Goal: Task Accomplishment & Management: Use online tool/utility

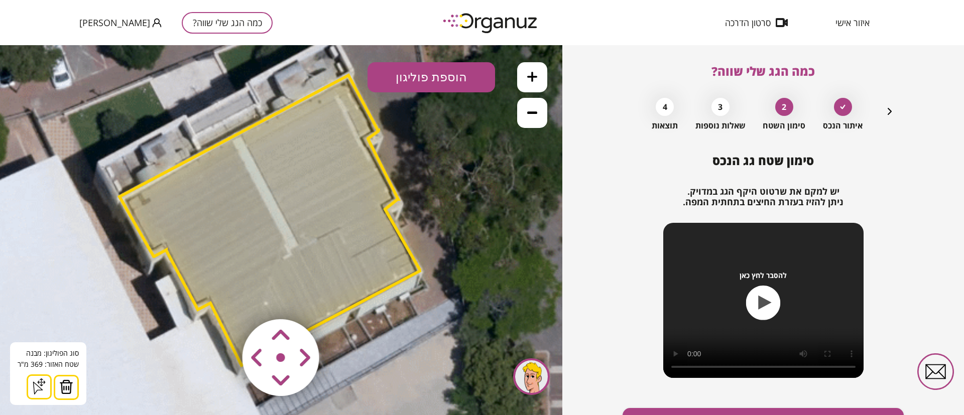
scroll to position [58, 0]
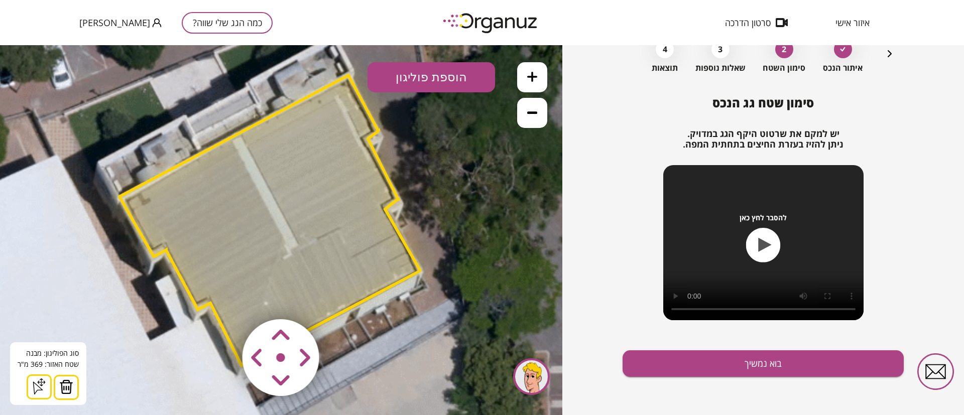
click at [535, 110] on icon at bounding box center [532, 112] width 10 height 10
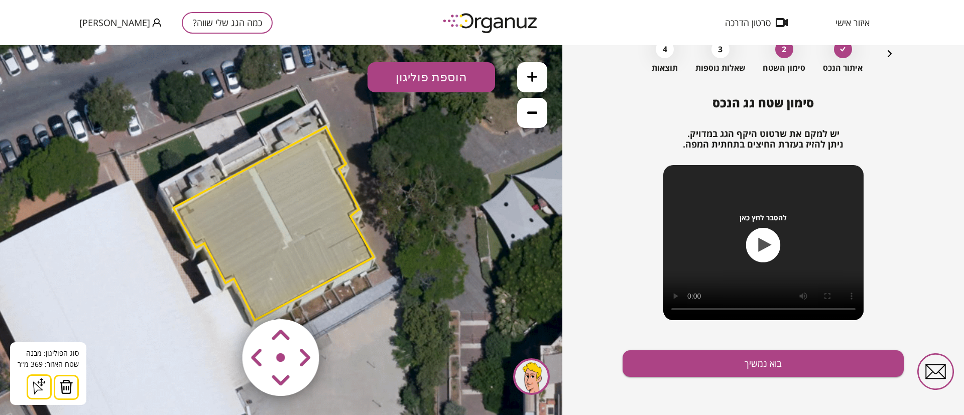
click at [533, 115] on icon at bounding box center [532, 112] width 10 height 10
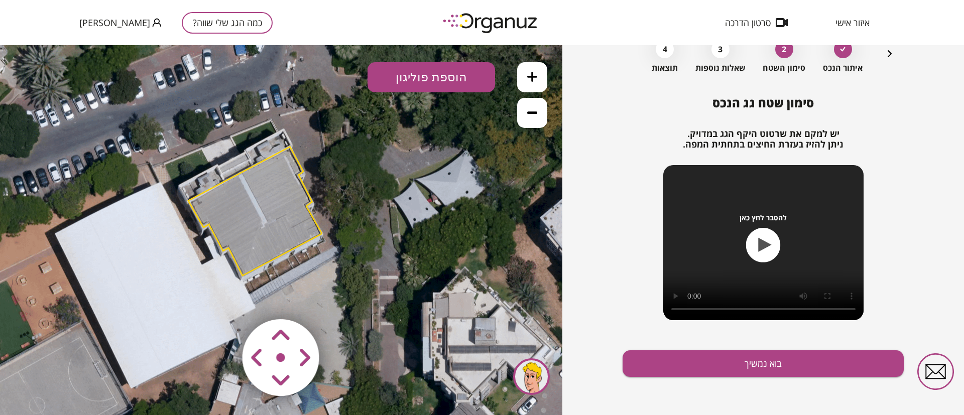
click at [402, 241] on icon at bounding box center [183, 264] width 828 height 828
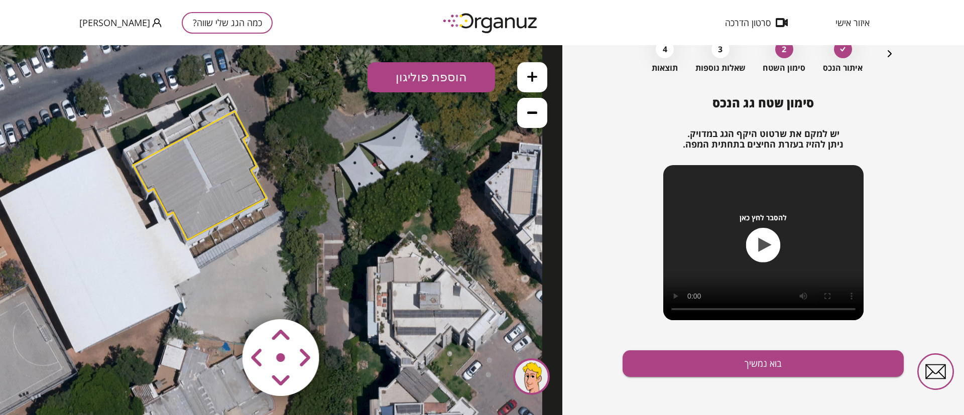
drag, startPoint x: 385, startPoint y: 227, endPoint x: 353, endPoint y: 205, distance: 38.9
click at [353, 205] on icon at bounding box center [128, 228] width 828 height 828
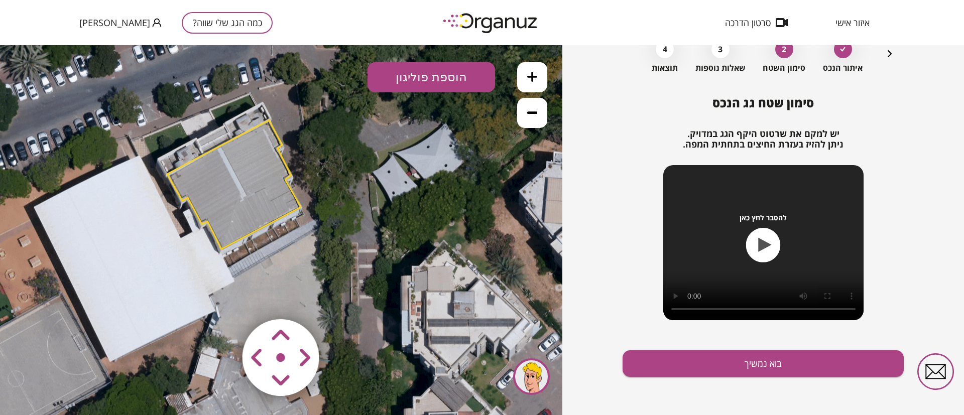
drag, startPoint x: 357, startPoint y: 216, endPoint x: 392, endPoint y: 225, distance: 35.9
click at [392, 225] on icon at bounding box center [162, 237] width 828 height 828
click at [888, 53] on icon "button" at bounding box center [890, 54] width 12 height 12
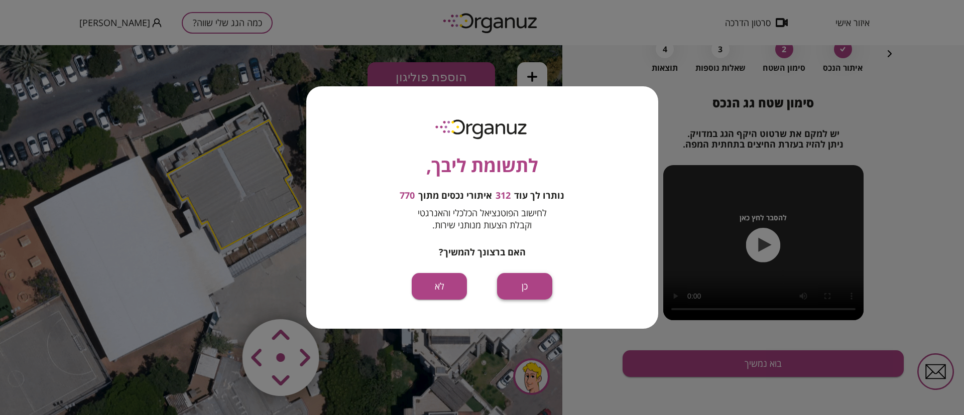
click at [525, 286] on button "כן" at bounding box center [524, 286] width 55 height 27
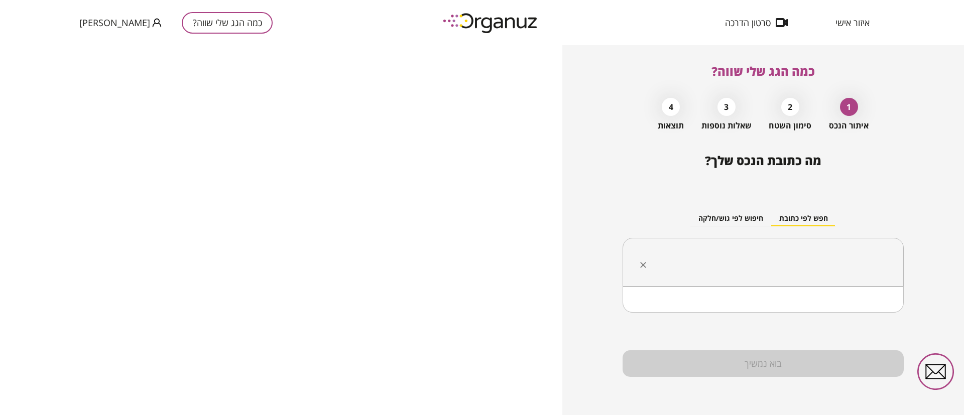
click at [779, 257] on input "text" at bounding box center [767, 262] width 250 height 25
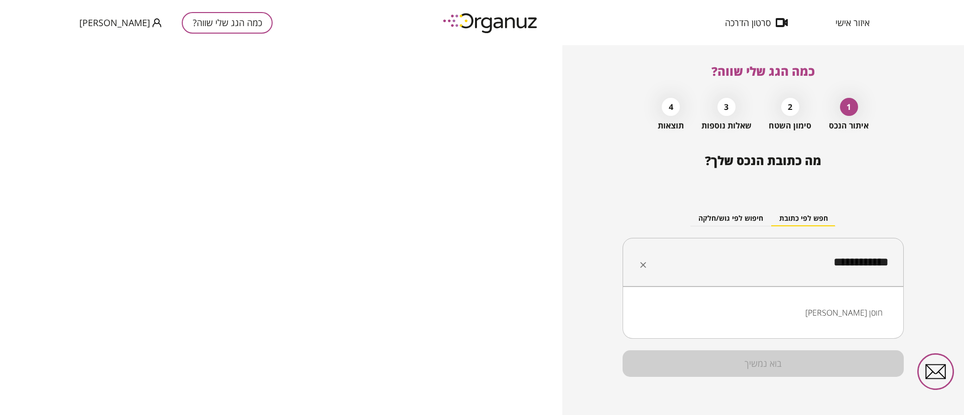
click at [860, 314] on li "[PERSON_NAME] חוסן" at bounding box center [763, 313] width 255 height 18
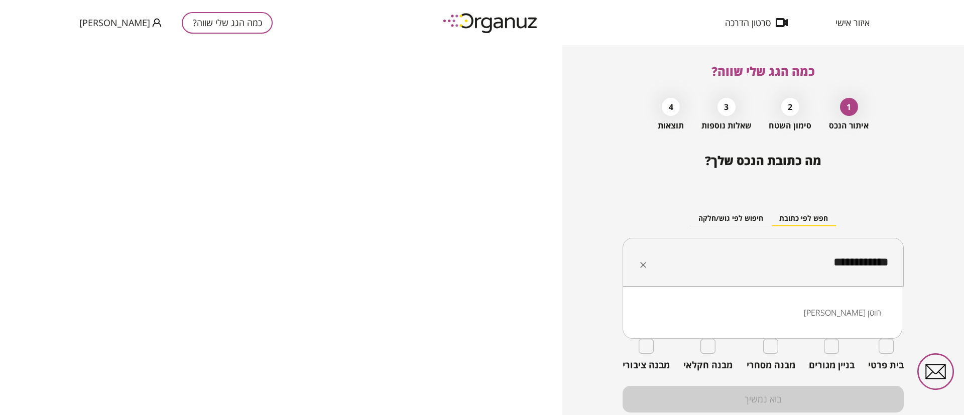
click at [846, 264] on input "**********" at bounding box center [767, 262] width 250 height 25
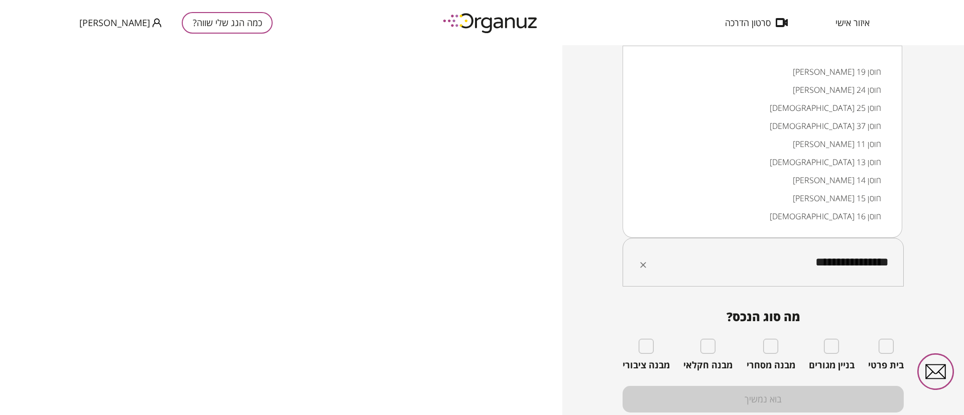
click at [832, 266] on input "**********" at bounding box center [767, 262] width 250 height 25
type input "**********"
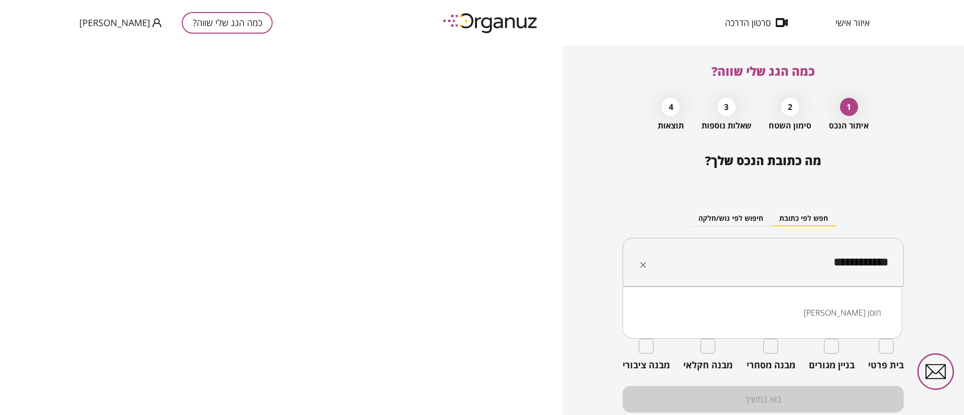
click at [856, 312] on li "[PERSON_NAME] חוסן" at bounding box center [763, 313] width 254 height 18
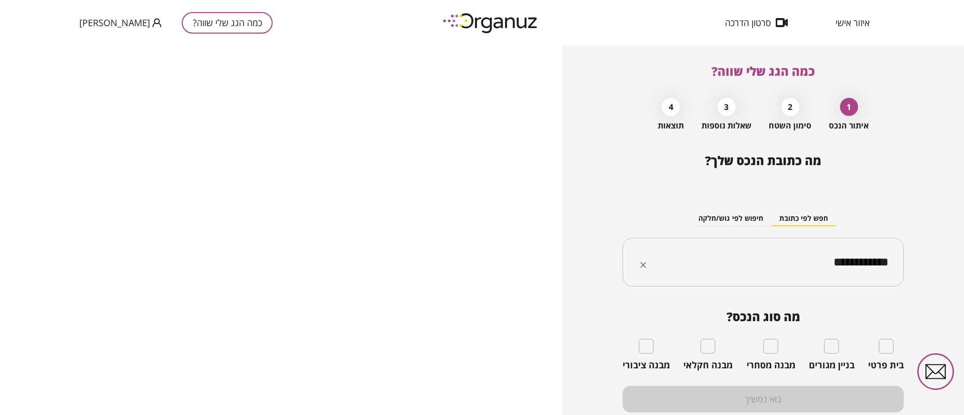
click at [724, 264] on input "**********" at bounding box center [767, 262] width 250 height 25
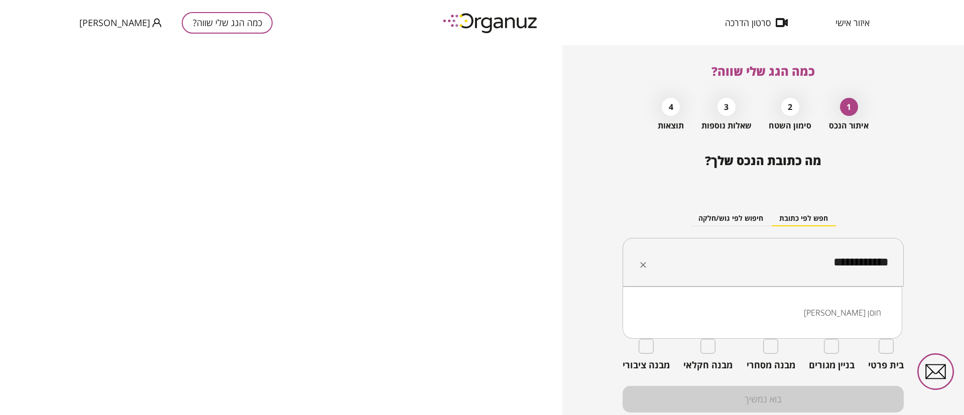
click at [724, 264] on input "**********" at bounding box center [767, 262] width 250 height 25
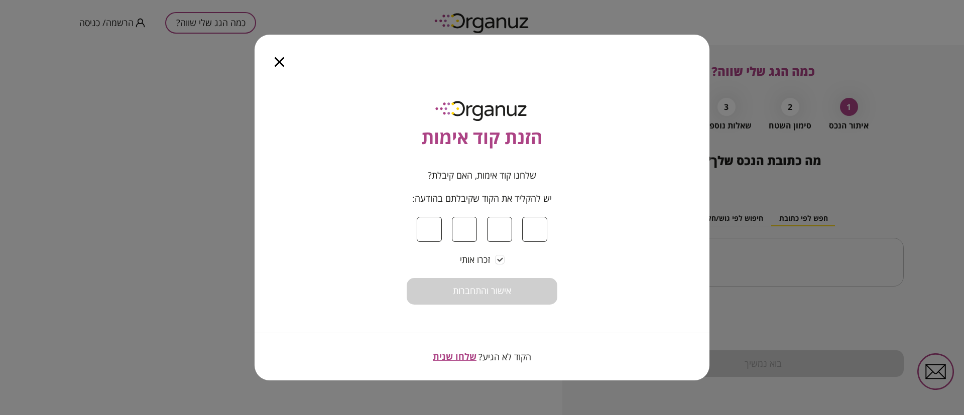
click at [278, 60] on icon "button" at bounding box center [280, 62] width 10 height 10
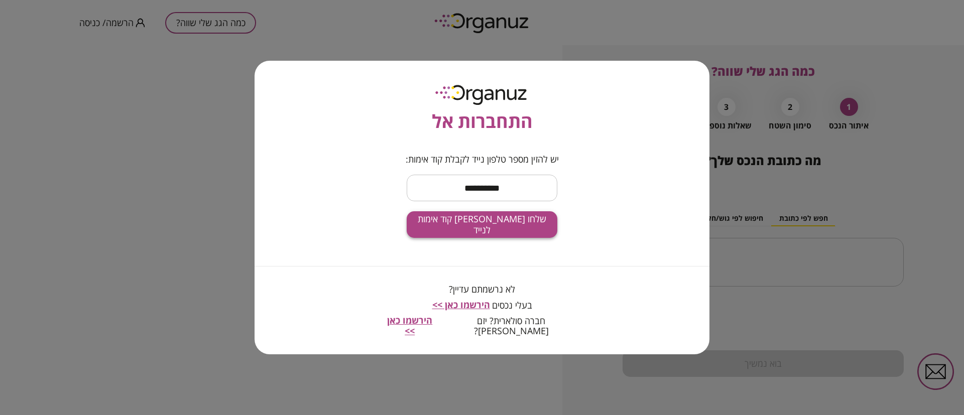
click at [473, 229] on span "שלחו [PERSON_NAME] קוד אימות לנייד" at bounding box center [482, 225] width 135 height 22
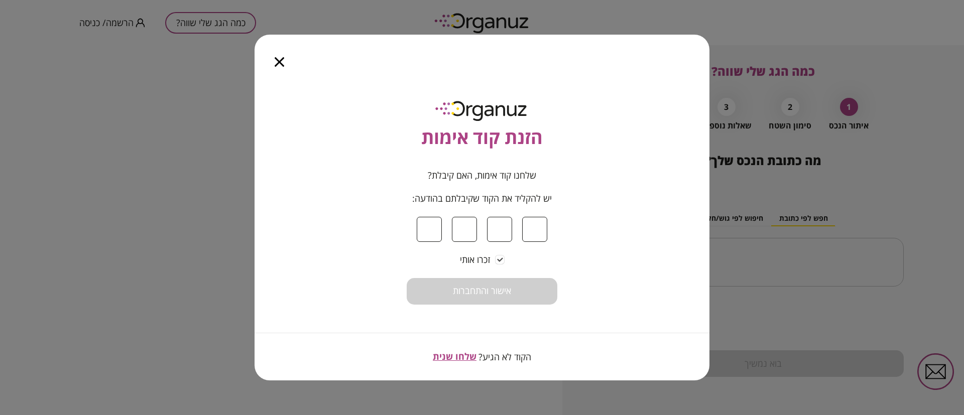
type input "*"
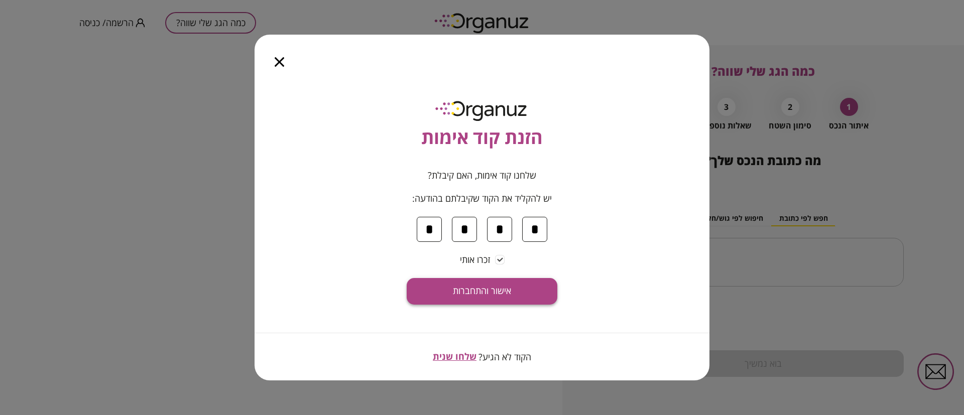
type input "*"
click at [453, 291] on span "אישור והתחברות" at bounding box center [482, 291] width 58 height 11
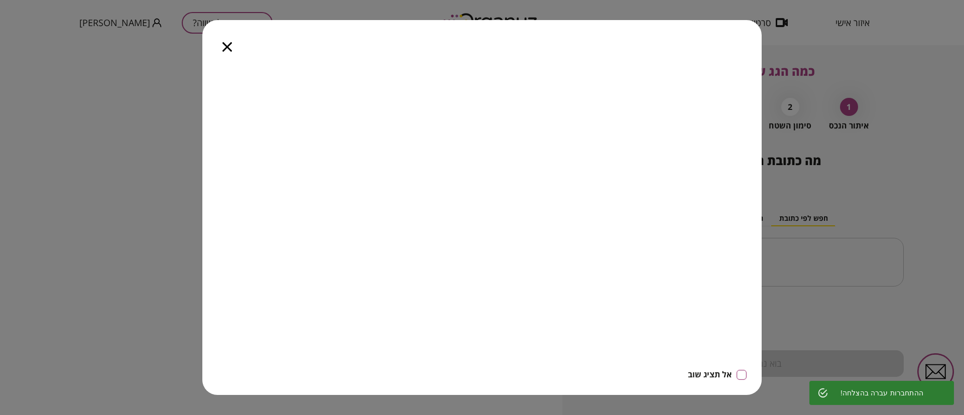
click at [230, 47] on icon "button" at bounding box center [227, 47] width 10 height 10
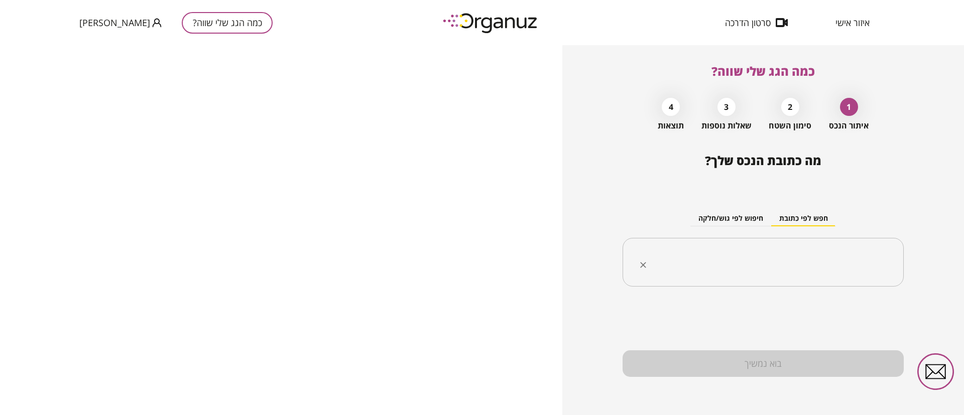
click at [720, 264] on input "text" at bounding box center [767, 262] width 250 height 25
paste input "**********"
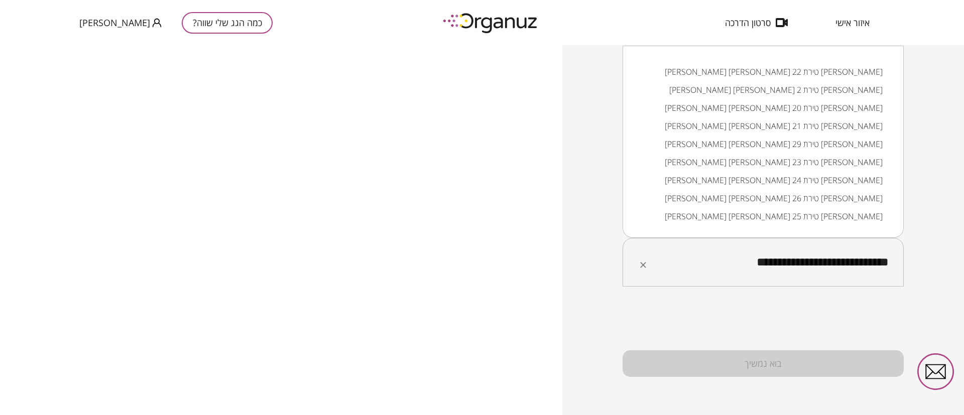
click at [753, 262] on input "**********" at bounding box center [767, 262] width 250 height 25
drag, startPoint x: 754, startPoint y: 265, endPoint x: 762, endPoint y: 263, distance: 8.7
click at [762, 263] on input "**********" at bounding box center [767, 262] width 250 height 25
drag, startPoint x: 836, startPoint y: 75, endPoint x: 828, endPoint y: 72, distance: 8.6
click at [834, 73] on li "לוי אשכול 22 טירת כרמל" at bounding box center [763, 72] width 255 height 18
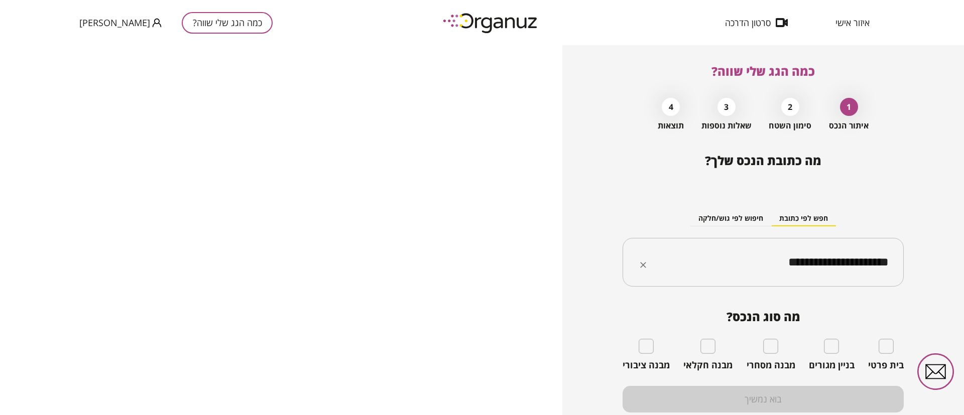
type input "**********"
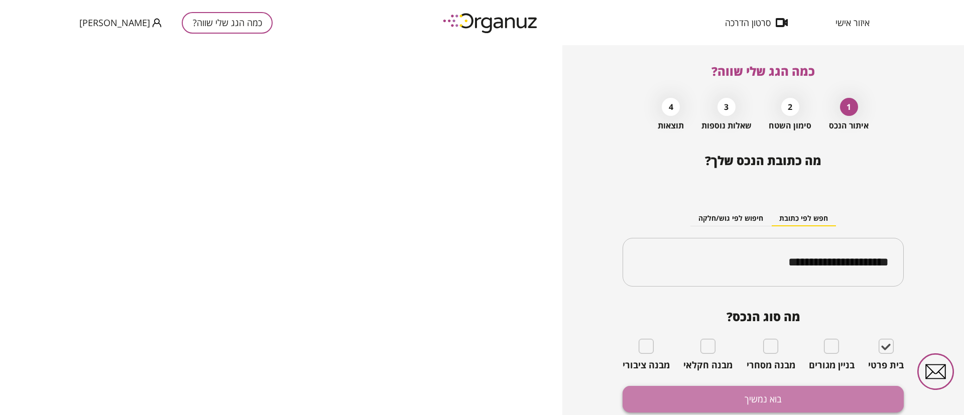
click at [850, 392] on button "בוא נמשיך" at bounding box center [763, 399] width 281 height 27
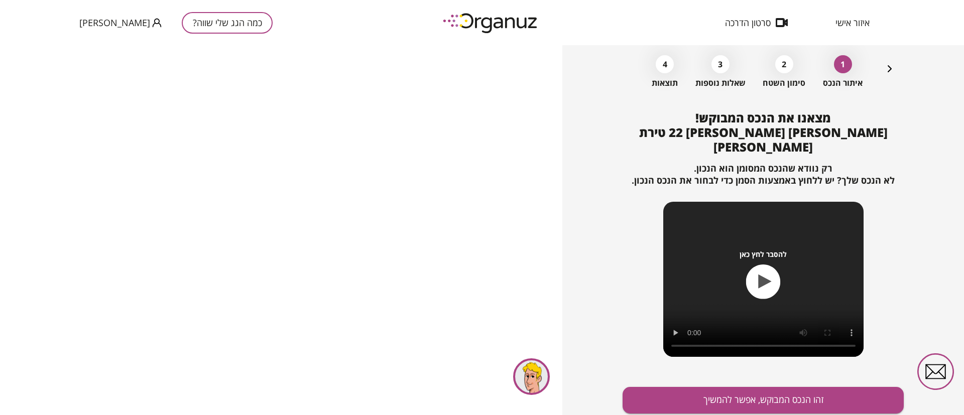
scroll to position [65, 0]
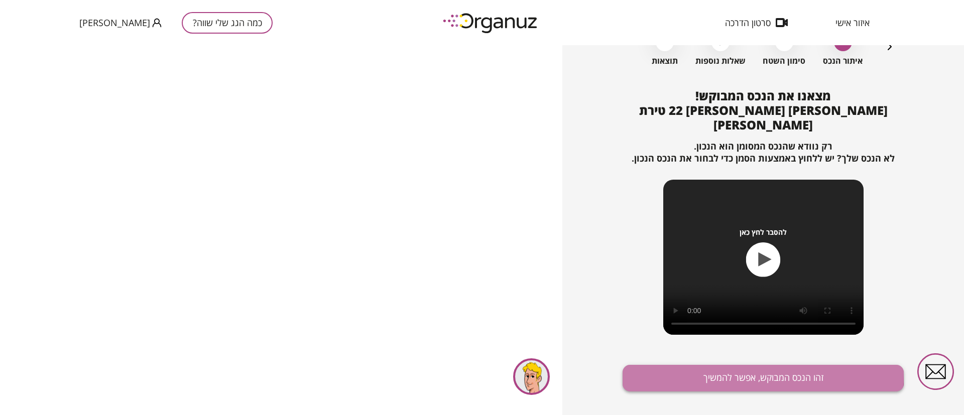
click at [721, 365] on button "זהו הנכס המבוקש, אפשר להמשיך" at bounding box center [763, 378] width 281 height 27
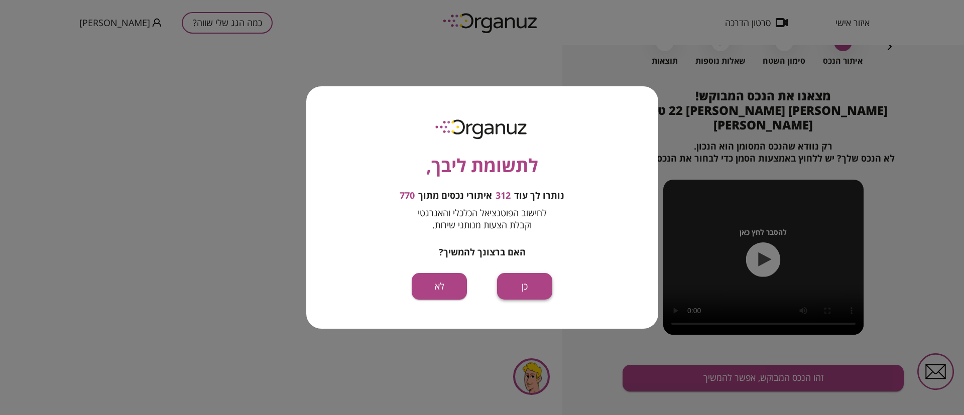
click at [540, 283] on button "כן" at bounding box center [524, 286] width 55 height 27
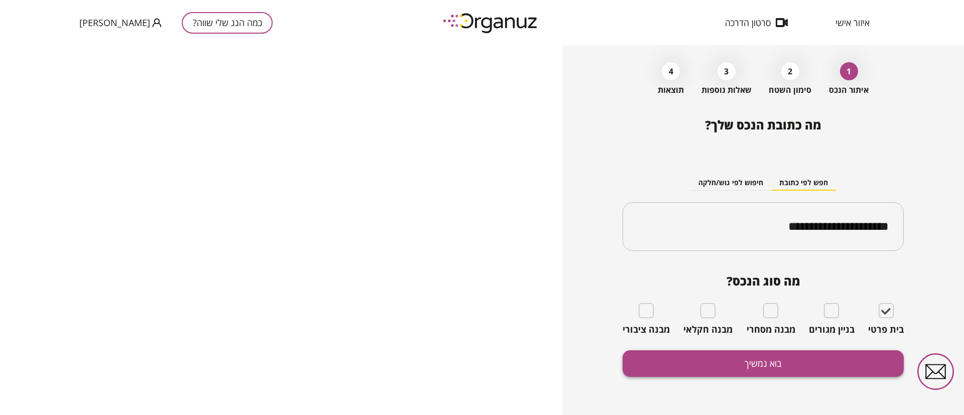
click at [740, 357] on button "בוא נמשיך" at bounding box center [763, 363] width 281 height 27
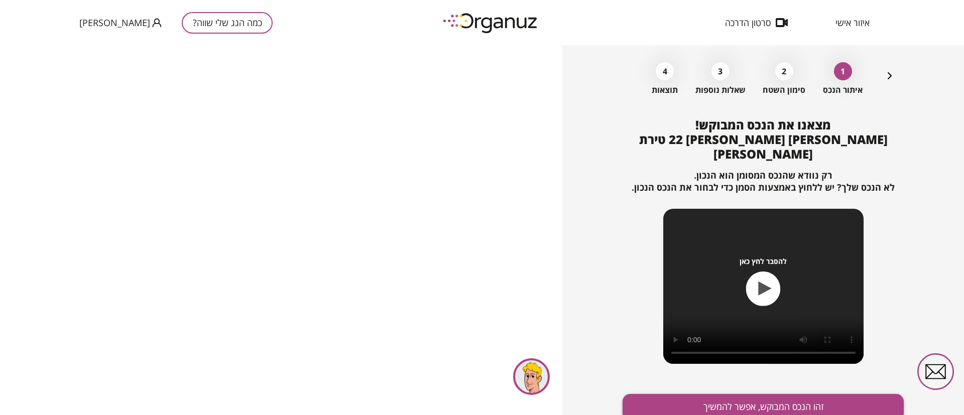
click at [740, 394] on button "זהו הנכס המבוקש, אפשר להמשיך" at bounding box center [763, 407] width 281 height 27
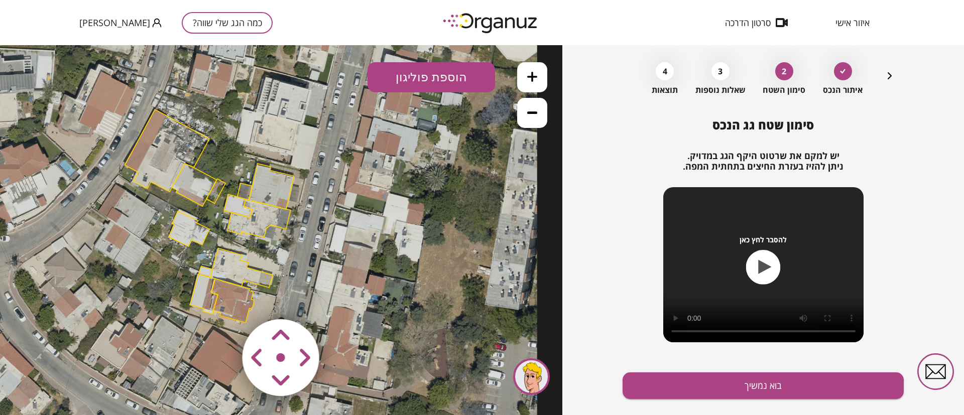
drag, startPoint x: 490, startPoint y: 167, endPoint x: 424, endPoint y: 153, distance: 67.3
click at [424, 153] on icon at bounding box center [209, 216] width 656 height 656
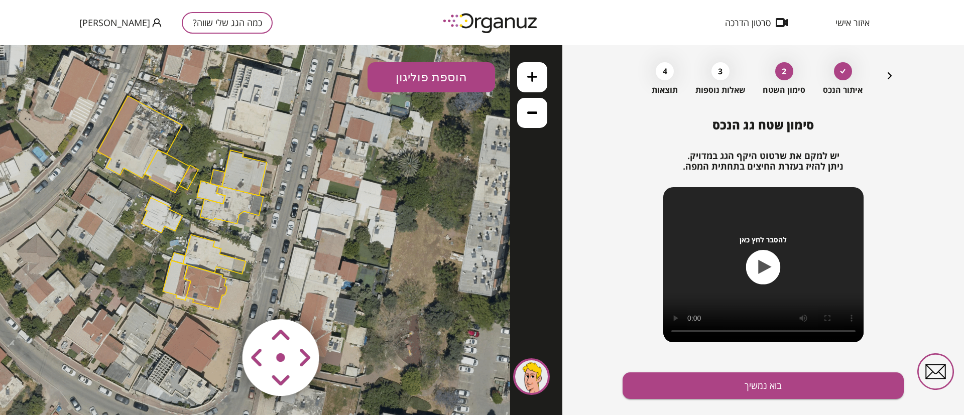
drag, startPoint x: 452, startPoint y: 227, endPoint x: 406, endPoint y: 206, distance: 51.2
click at [406, 206] on icon at bounding box center [182, 202] width 656 height 656
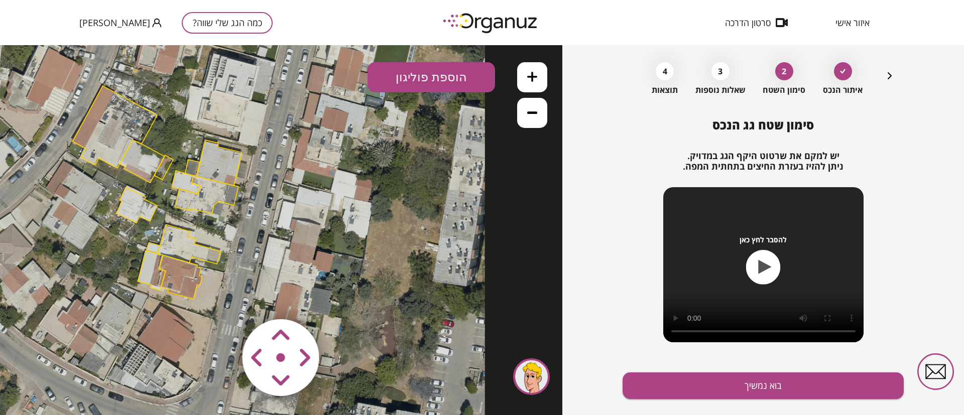
click at [535, 112] on icon at bounding box center [532, 112] width 10 height 3
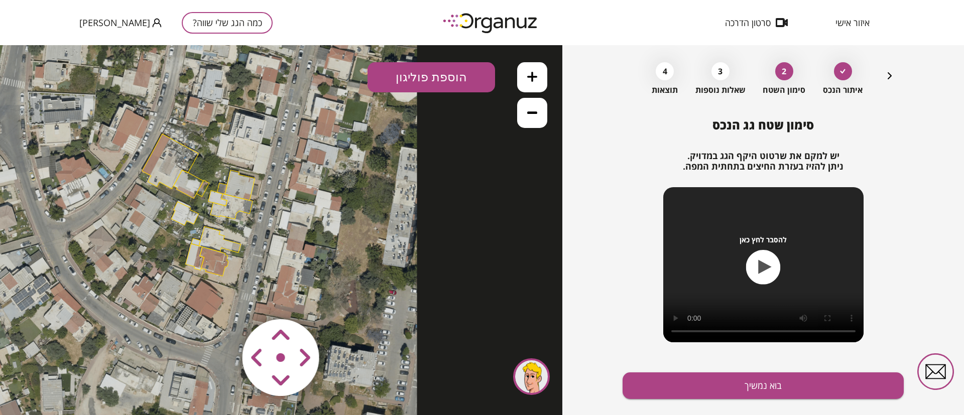
click at [535, 112] on icon at bounding box center [532, 112] width 10 height 3
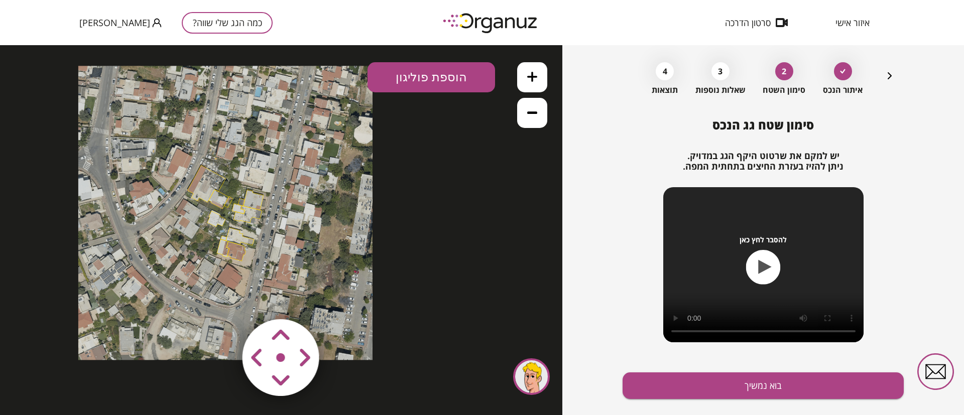
click at [539, 71] on button at bounding box center [532, 77] width 30 height 30
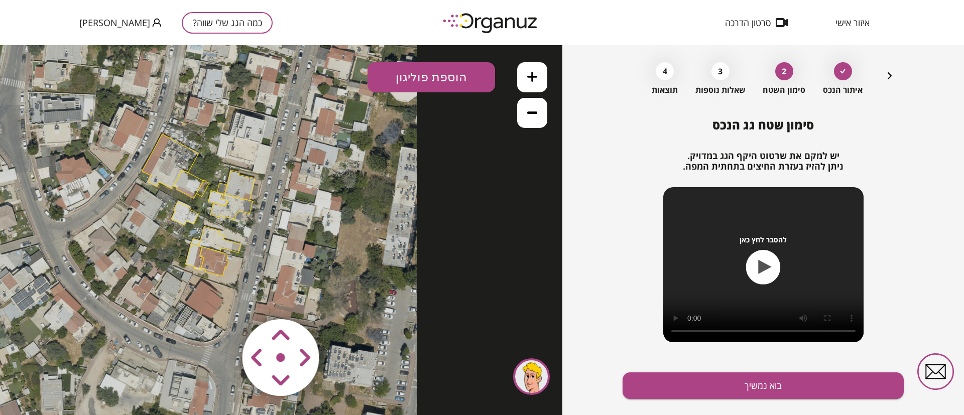
click at [539, 71] on button at bounding box center [532, 77] width 30 height 30
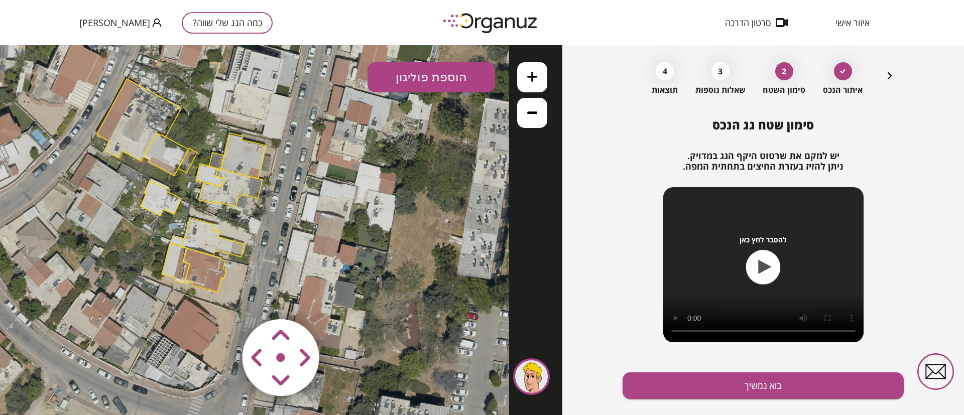
drag, startPoint x: 354, startPoint y: 185, endPoint x: 378, endPoint y: 177, distance: 24.5
click at [378, 177] on icon at bounding box center [181, 185] width 656 height 656
click at [537, 119] on button at bounding box center [532, 113] width 30 height 30
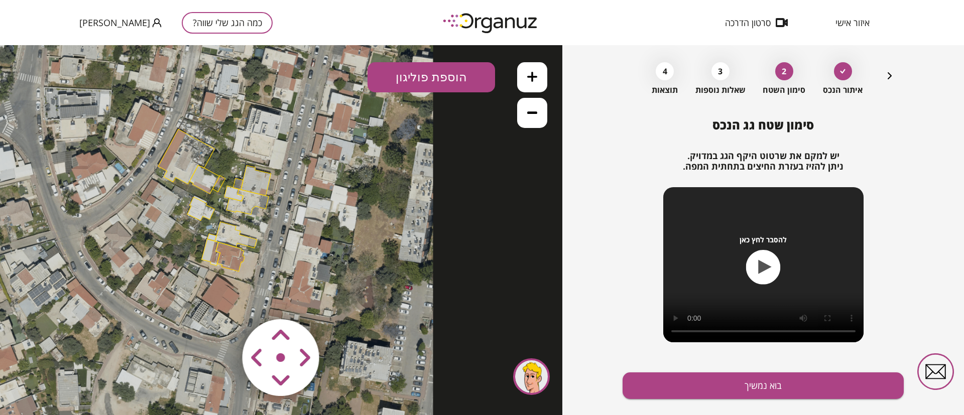
click at [537, 119] on button at bounding box center [532, 113] width 30 height 30
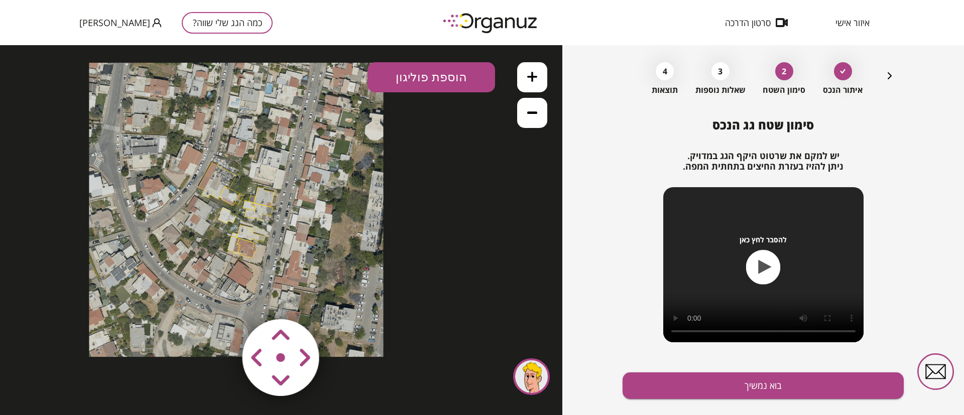
click at [526, 78] on button at bounding box center [532, 77] width 30 height 30
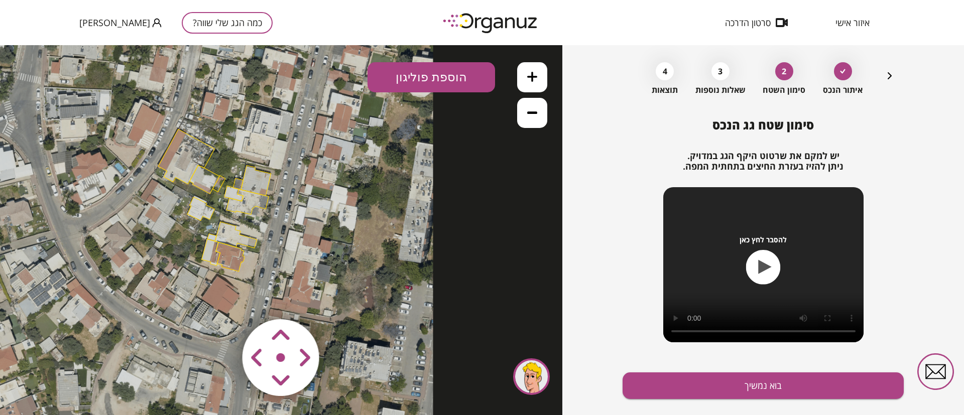
click at [524, 77] on button at bounding box center [532, 77] width 30 height 30
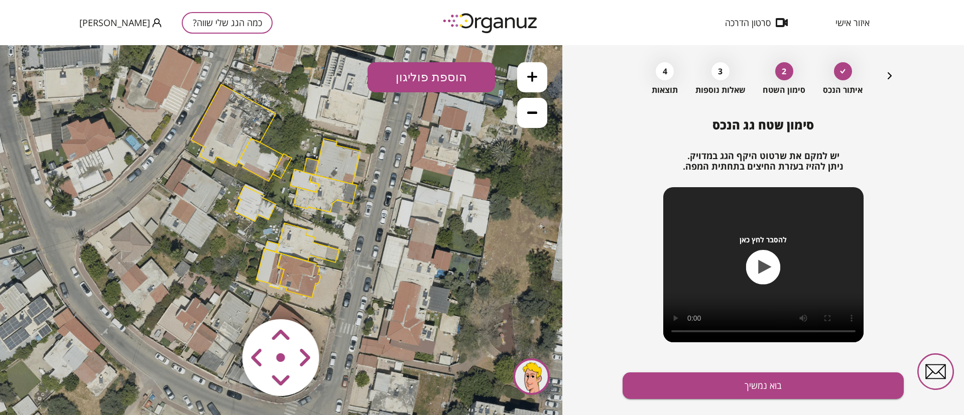
drag, startPoint x: 250, startPoint y: 243, endPoint x: 360, endPoint y: 233, distance: 110.3
click at [345, 246] on icon at bounding box center [275, 190] width 656 height 656
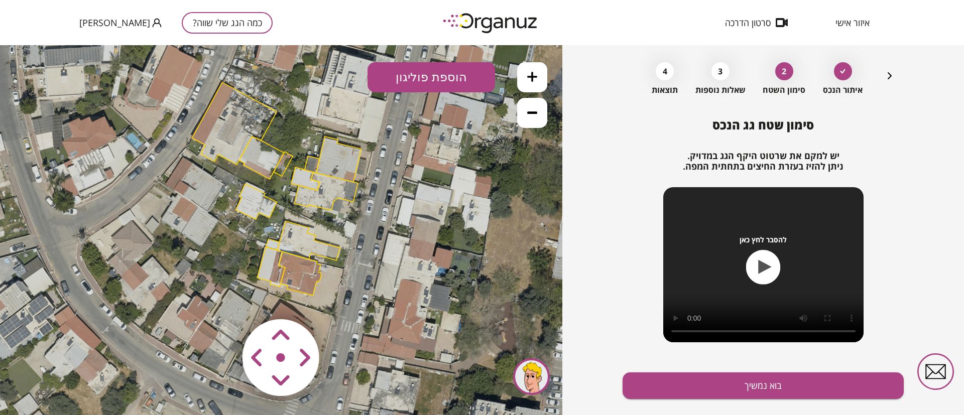
click at [538, 80] on button at bounding box center [532, 77] width 30 height 30
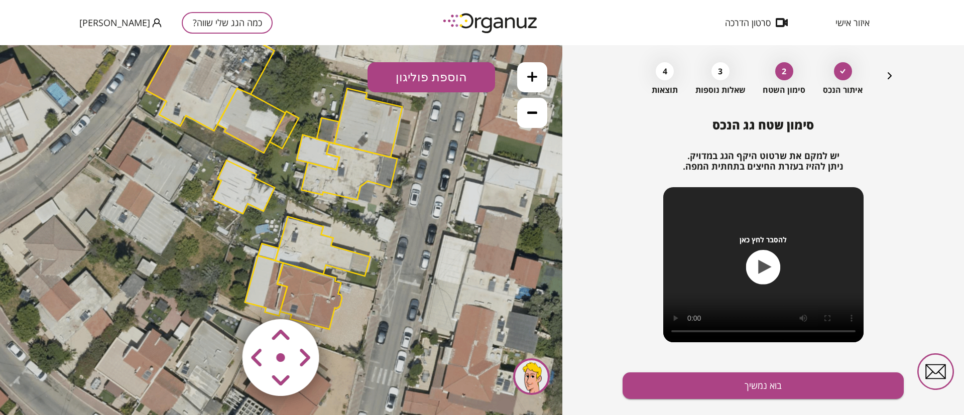
click at [536, 80] on icon at bounding box center [532, 77] width 10 height 10
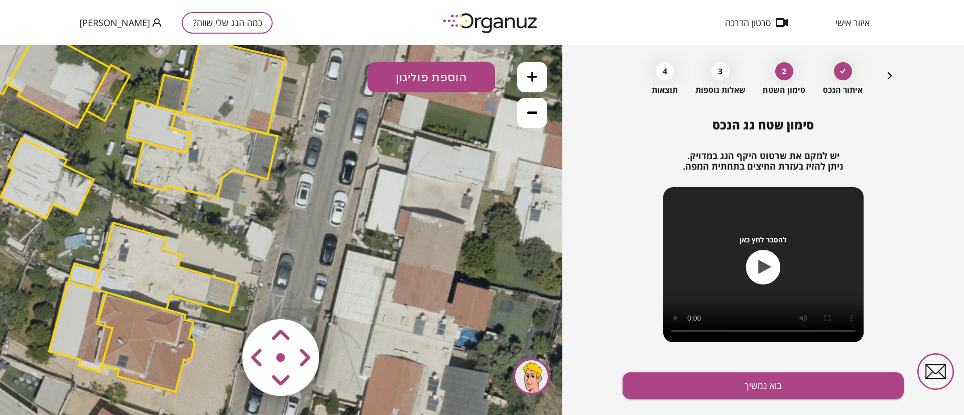
drag, startPoint x: 419, startPoint y: 207, endPoint x: 222, endPoint y: 228, distance: 198.4
click at [260, 216] on icon at bounding box center [92, 148] width 1491 height 1491
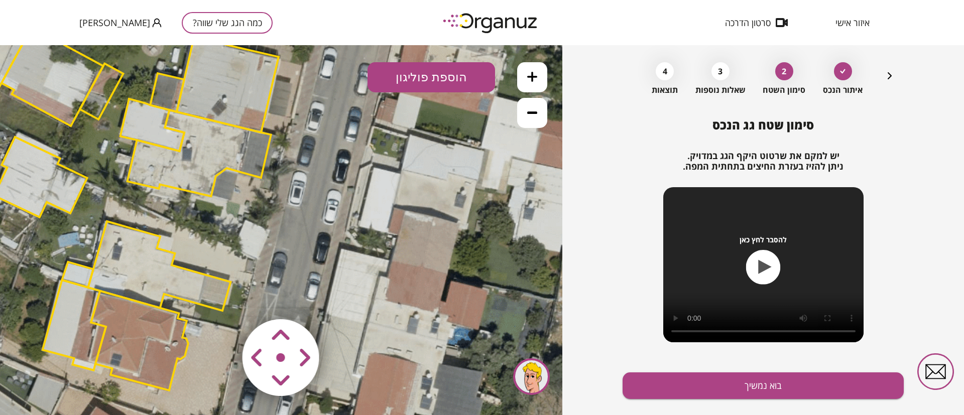
click at [146, 275] on polygon at bounding box center [159, 265] width 143 height 89
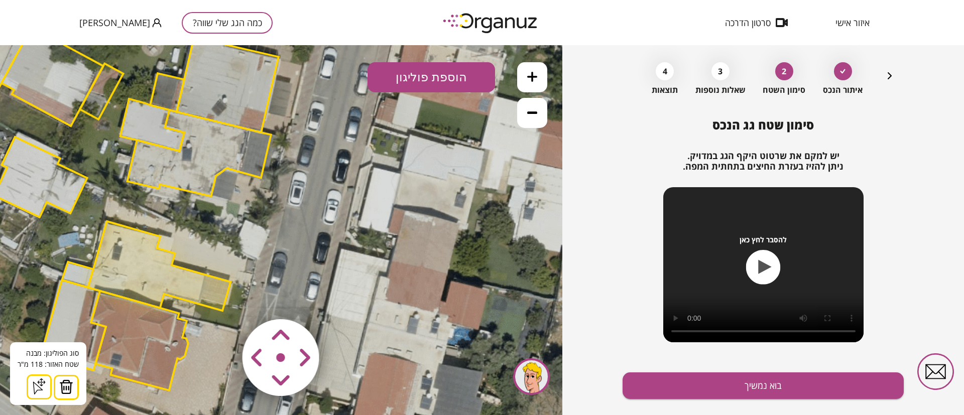
click at [63, 391] on img at bounding box center [66, 387] width 14 height 15
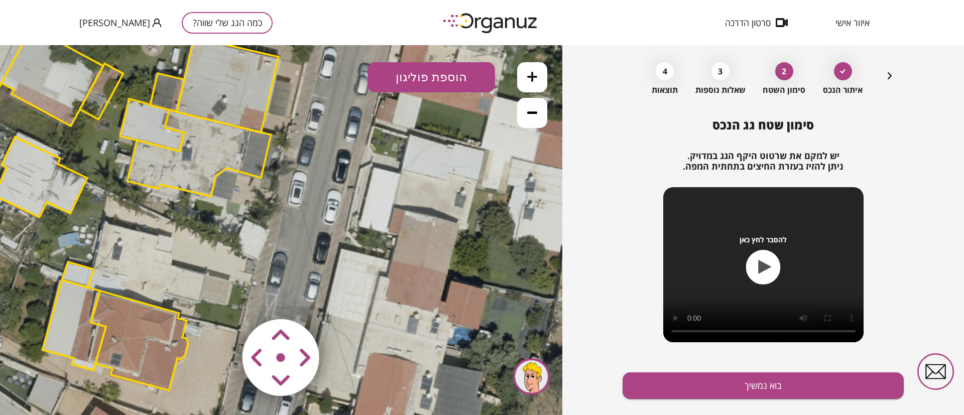
click at [107, 349] on polygon at bounding box center [139, 340] width 97 height 99
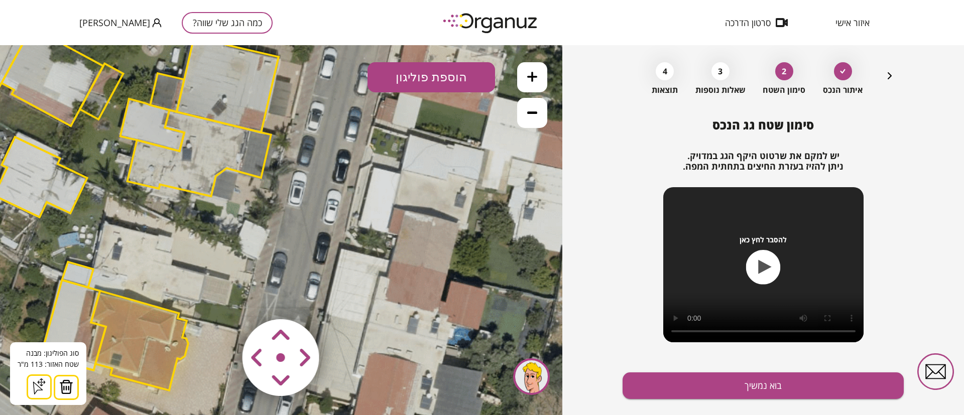
click at [66, 388] on img at bounding box center [66, 387] width 14 height 15
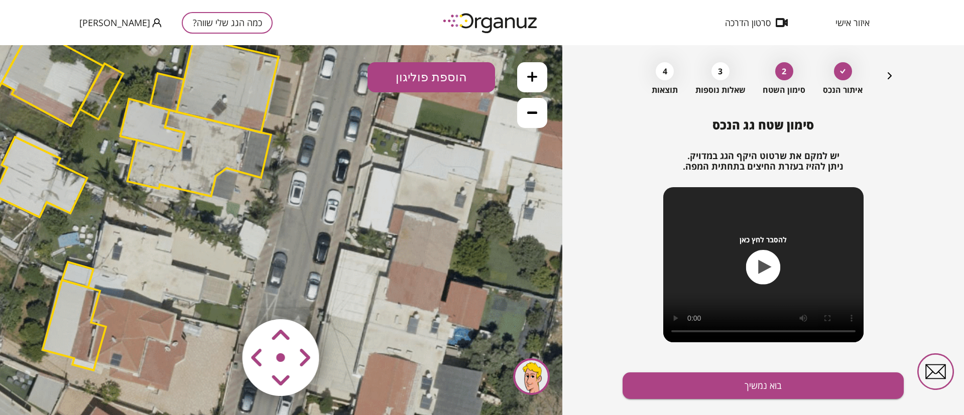
click at [70, 332] on polygon at bounding box center [74, 325] width 63 height 90
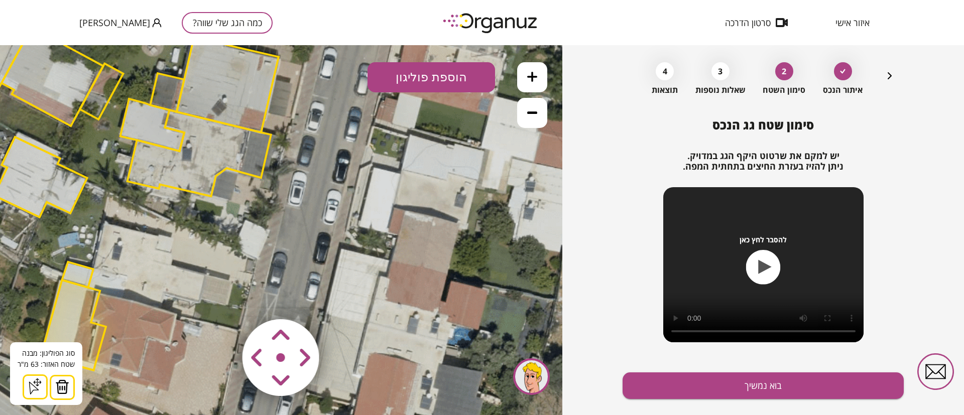
click at [55, 391] on img at bounding box center [62, 387] width 14 height 15
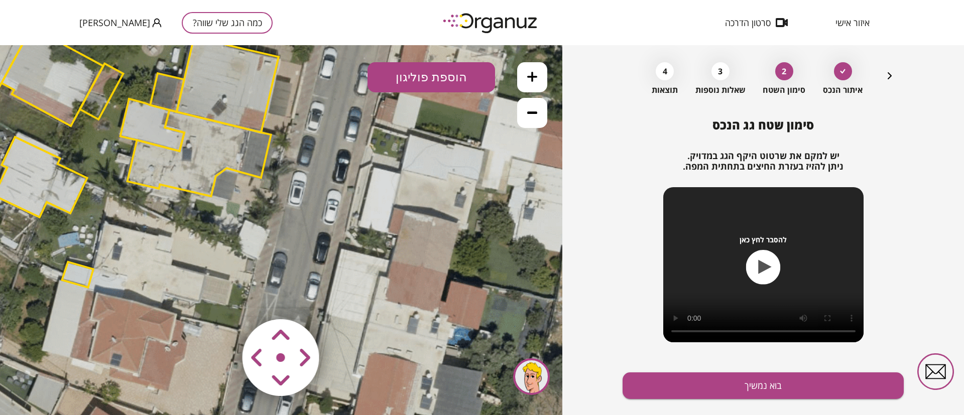
click at [71, 276] on polygon at bounding box center [77, 275] width 31 height 26
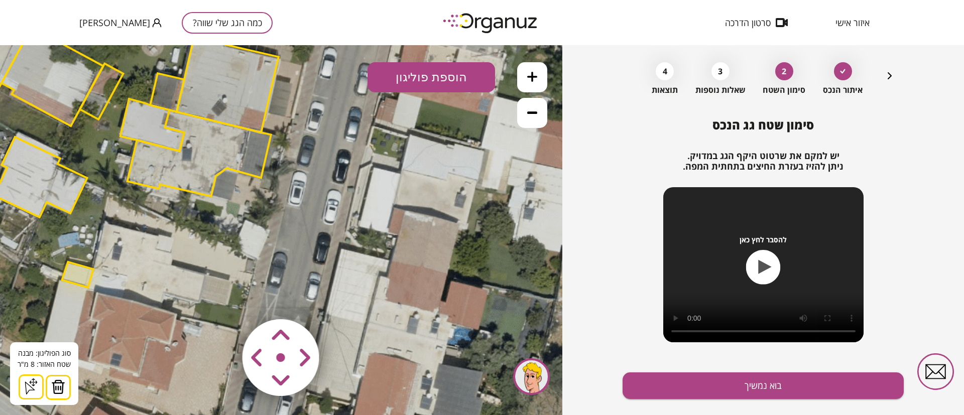
drag, startPoint x: 57, startPoint y: 390, endPoint x: 56, endPoint y: 297, distance: 92.9
click at [57, 389] on img at bounding box center [58, 387] width 14 height 15
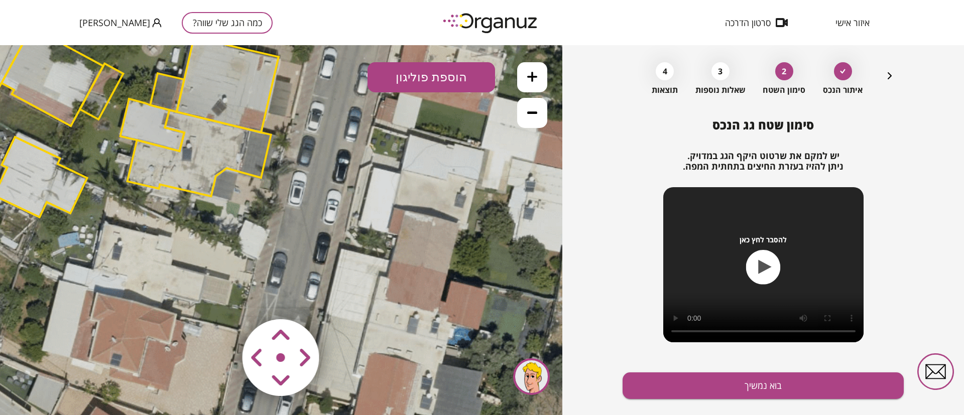
click at [53, 206] on icon at bounding box center [85, 146] width 1491 height 1491
click at [52, 170] on polygon at bounding box center [40, 177] width 93 height 80
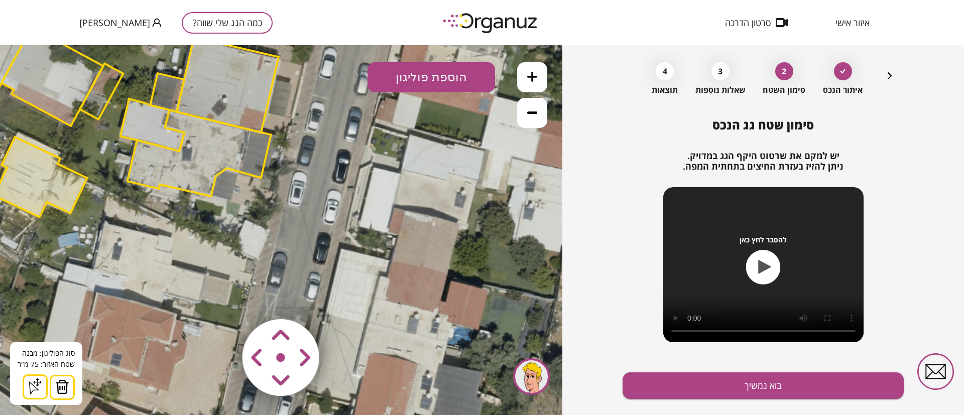
click at [65, 388] on img at bounding box center [62, 387] width 14 height 15
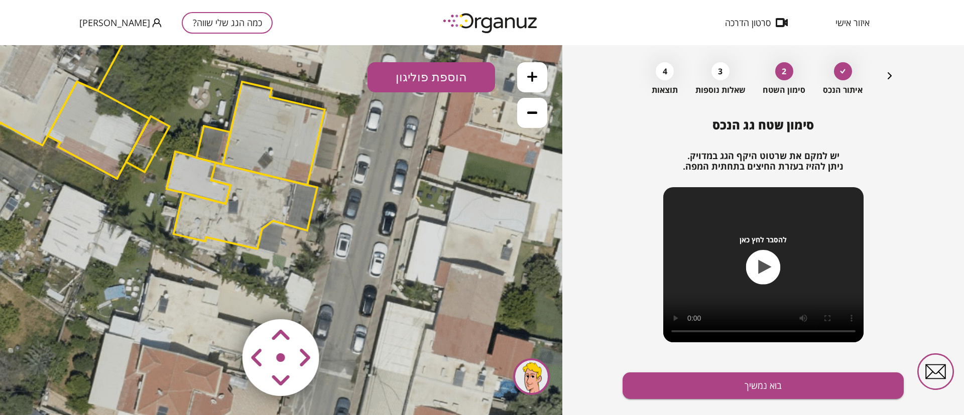
drag, startPoint x: 92, startPoint y: 188, endPoint x: 114, endPoint y: 169, distance: 29.3
click at [137, 236] on icon at bounding box center [131, 199] width 1491 height 1491
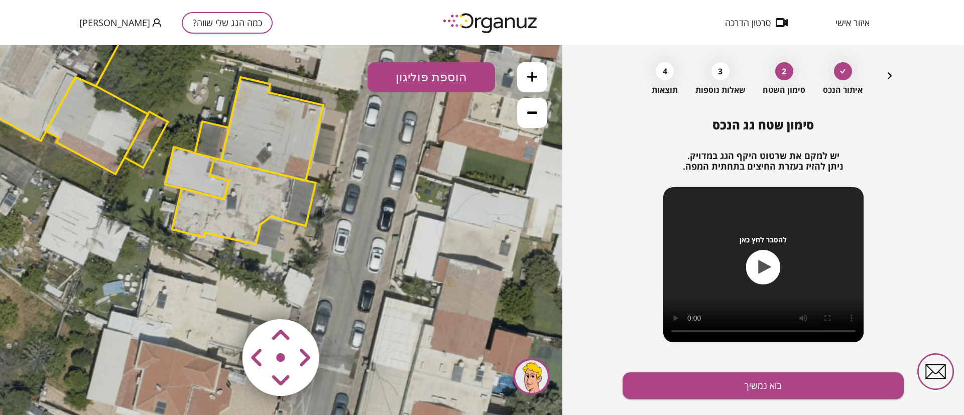
click at [103, 142] on polygon at bounding box center [97, 125] width 102 height 97
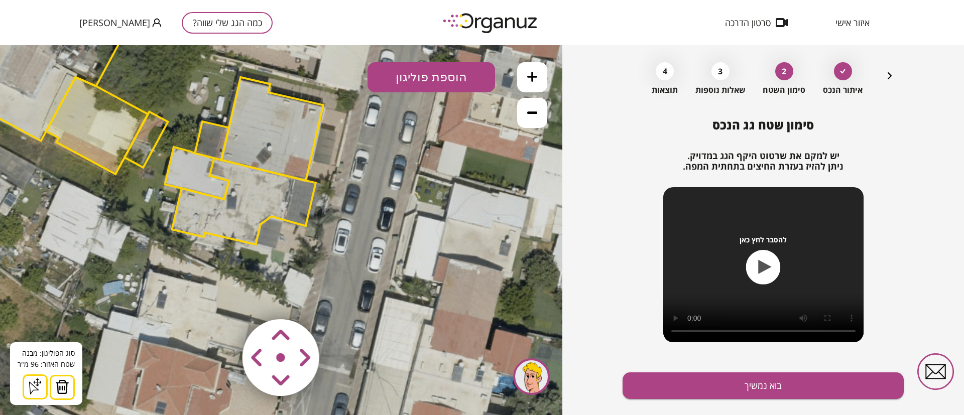
click at [62, 384] on img at bounding box center [62, 387] width 14 height 15
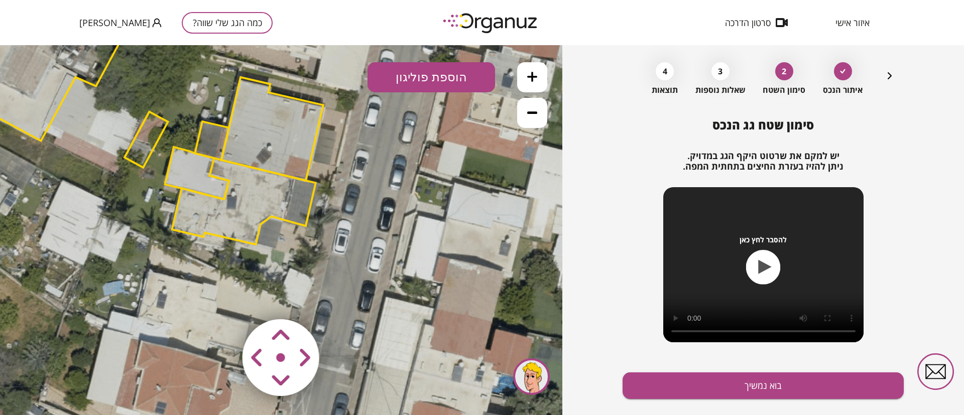
click at [52, 89] on polygon at bounding box center [35, 47] width 192 height 187
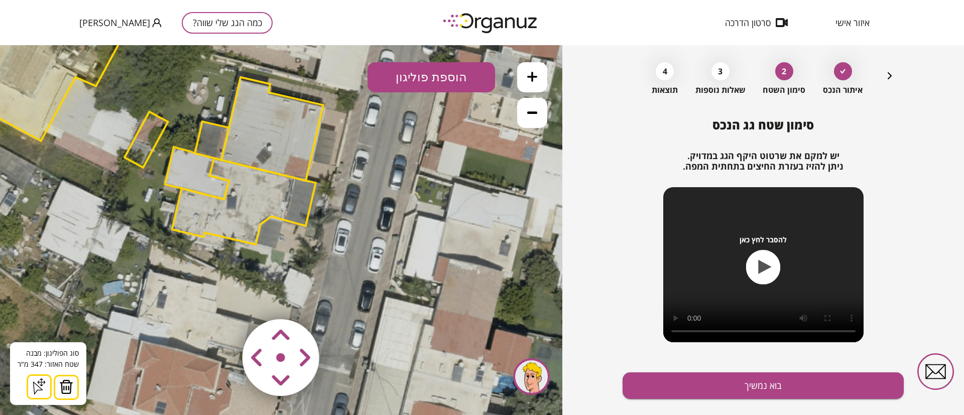
drag, startPoint x: 65, startPoint y: 392, endPoint x: 98, endPoint y: 256, distance: 139.6
click at [65, 391] on img at bounding box center [66, 387] width 14 height 15
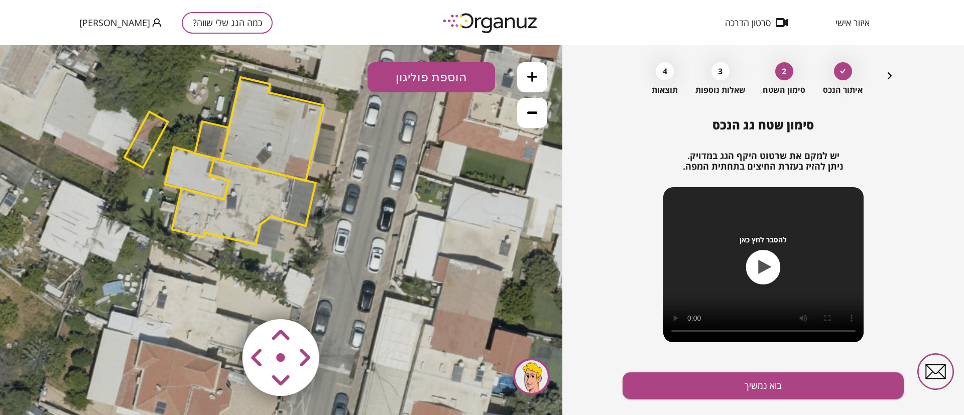
click at [145, 138] on polygon at bounding box center [147, 140] width 44 height 56
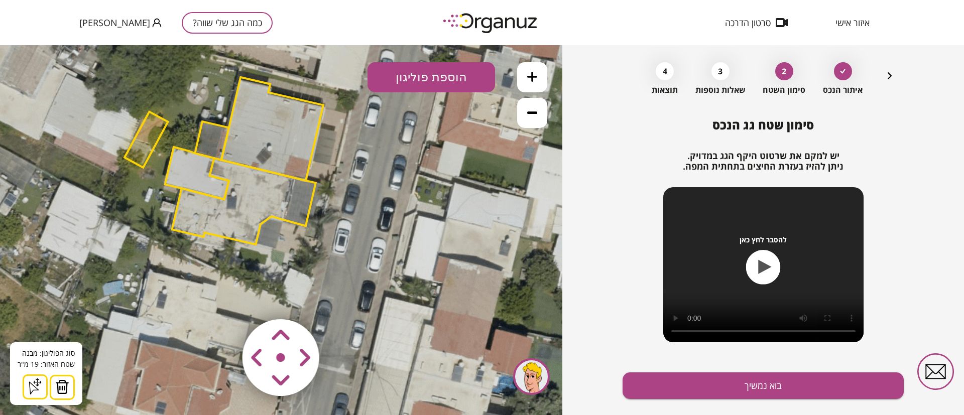
click at [62, 390] on img at bounding box center [62, 387] width 14 height 15
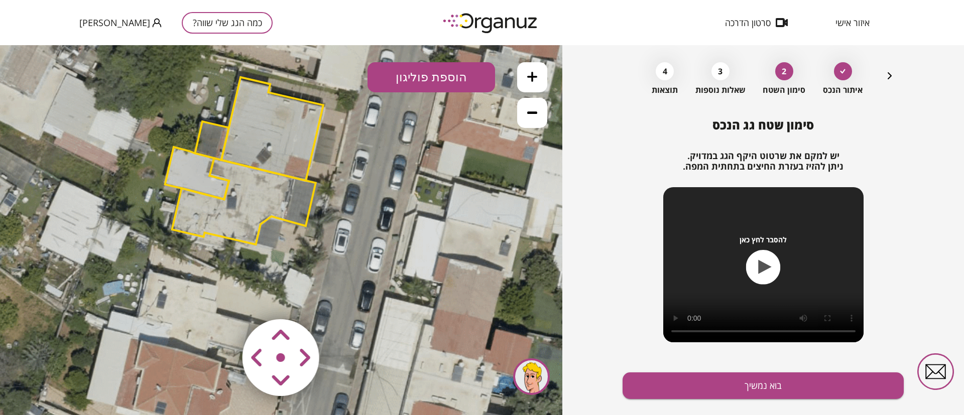
click at [210, 143] on polygon at bounding box center [212, 141] width 34 height 39
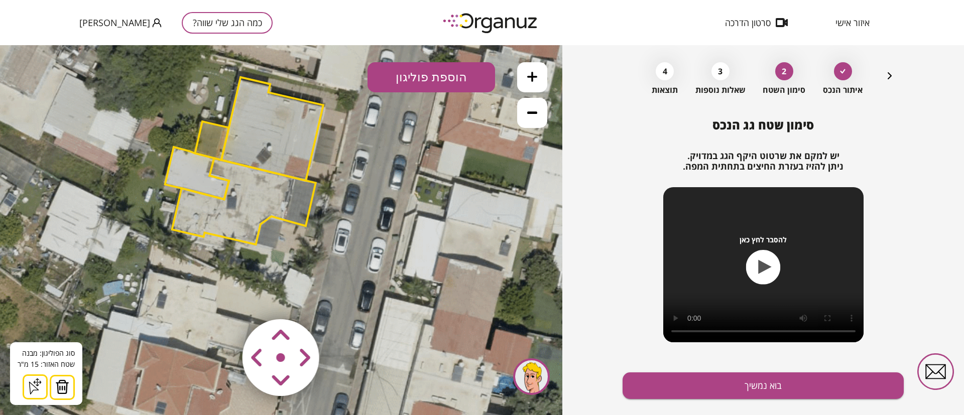
click at [61, 388] on img at bounding box center [62, 387] width 14 height 15
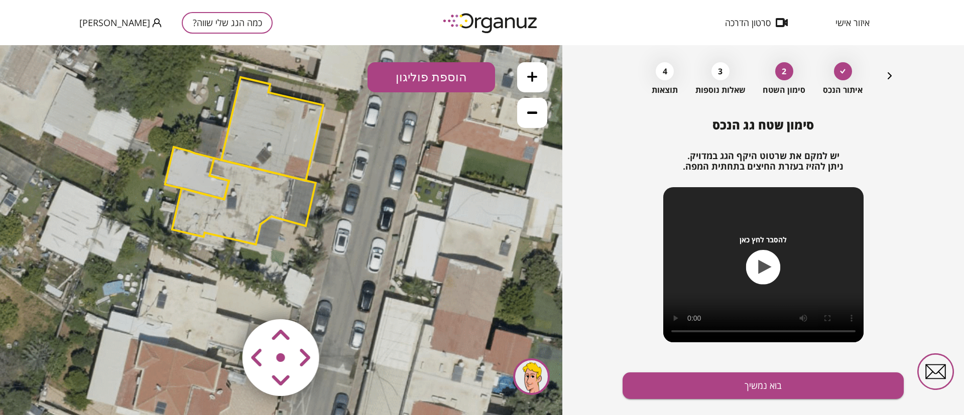
click at [188, 174] on polygon at bounding box center [197, 173] width 64 height 52
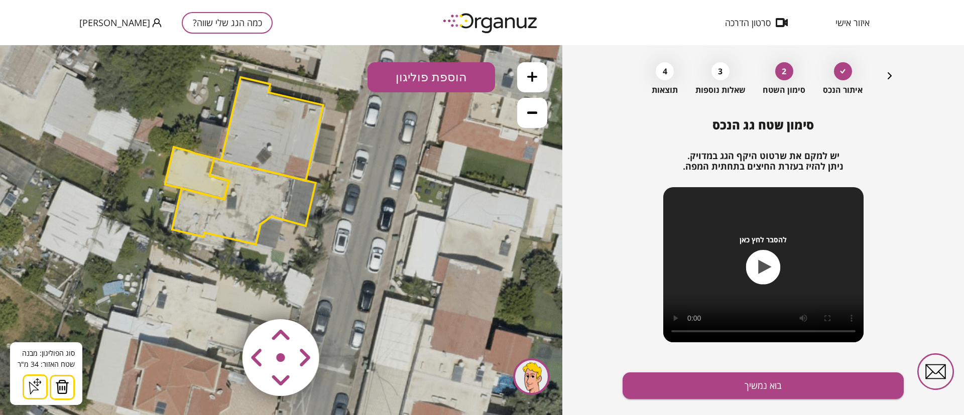
click at [65, 384] on img at bounding box center [62, 387] width 14 height 15
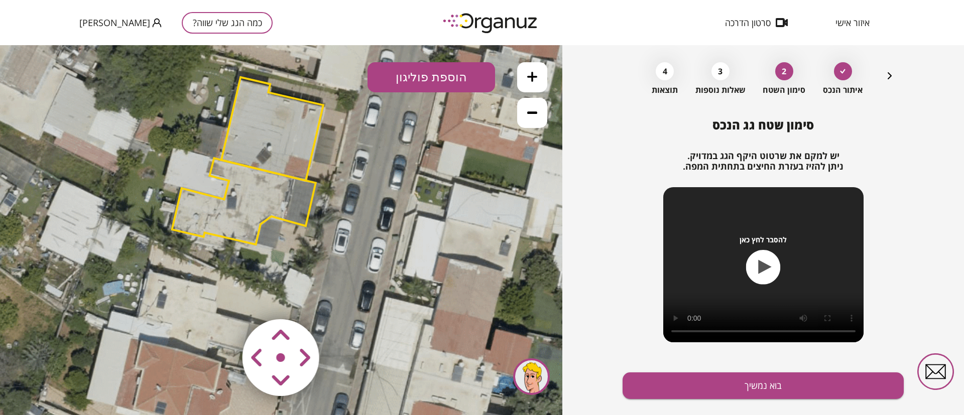
click at [241, 200] on polygon at bounding box center [244, 201] width 144 height 86
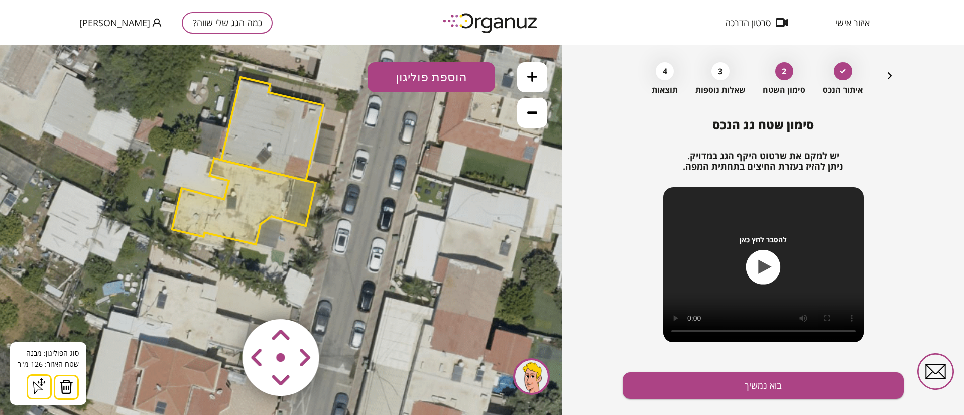
click at [74, 387] on button at bounding box center [66, 387] width 25 height 25
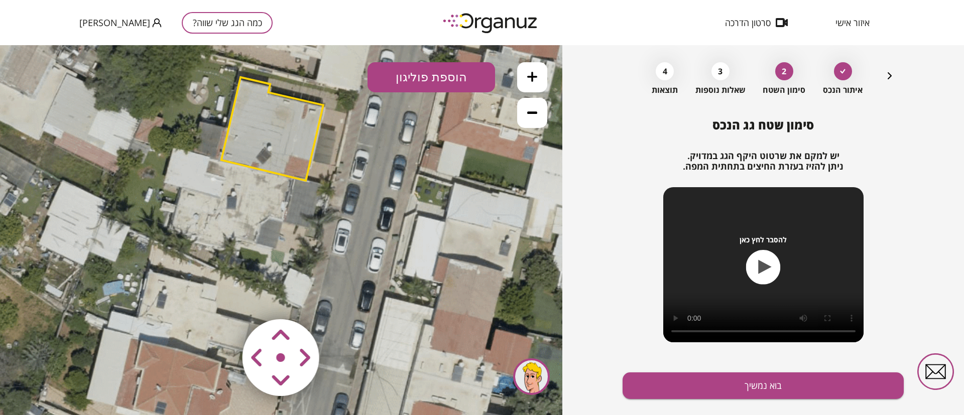
click at [293, 139] on polygon at bounding box center [272, 128] width 102 height 103
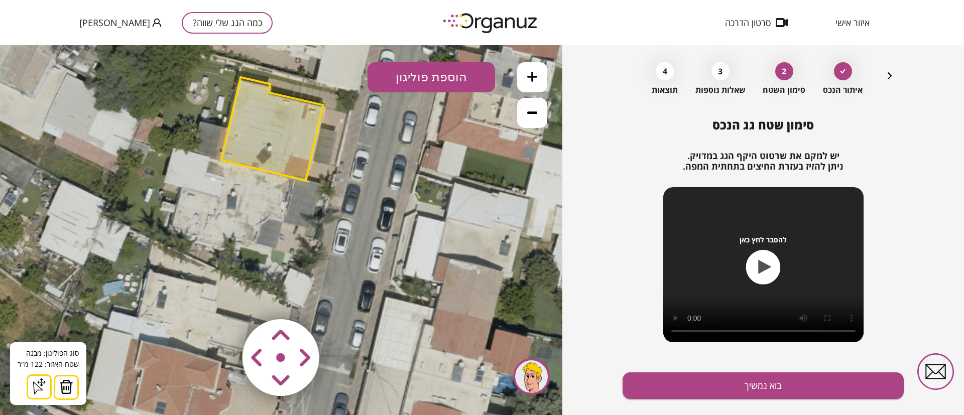
click at [61, 389] on img at bounding box center [66, 387] width 14 height 15
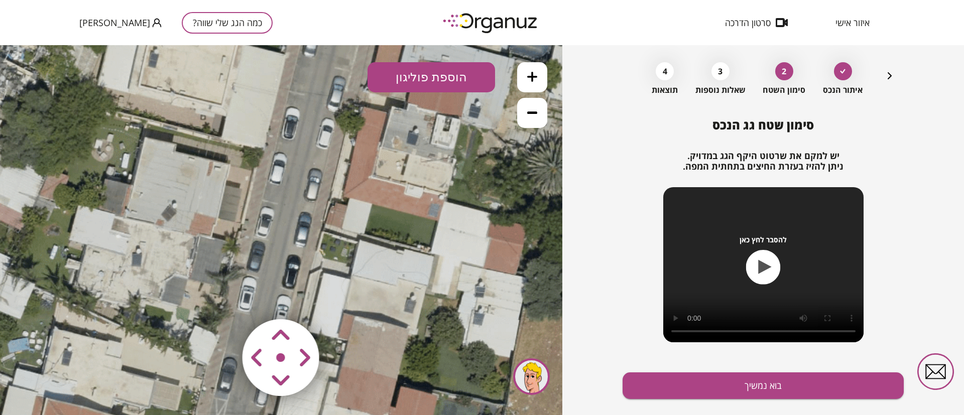
drag, startPoint x: 209, startPoint y: 225, endPoint x: 114, endPoint y: 282, distance: 110.8
click at [114, 282] on icon at bounding box center [35, 251] width 1491 height 1491
click at [525, 119] on button at bounding box center [532, 113] width 30 height 30
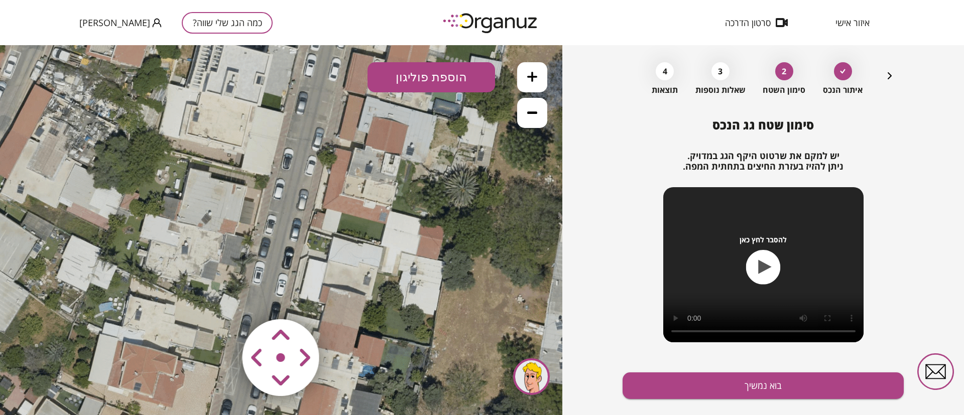
click at [525, 119] on button at bounding box center [532, 113] width 30 height 30
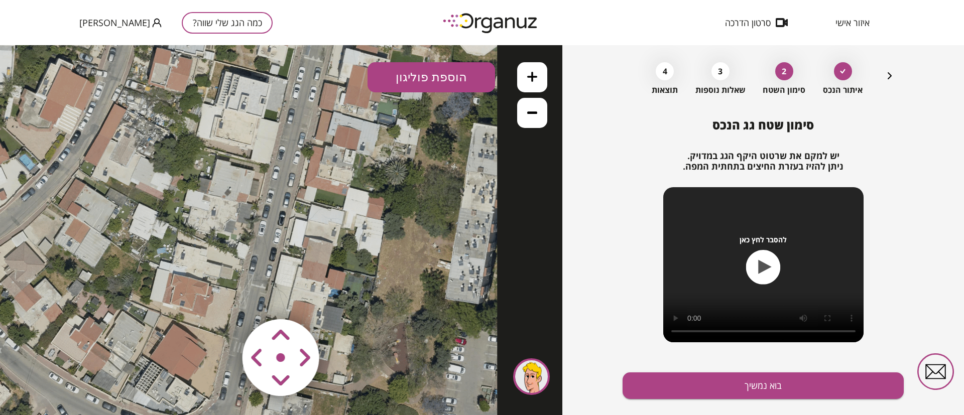
drag, startPoint x: 391, startPoint y: 251, endPoint x: 388, endPoint y: 214, distance: 37.3
click at [388, 214] on icon at bounding box center [169, 210] width 656 height 656
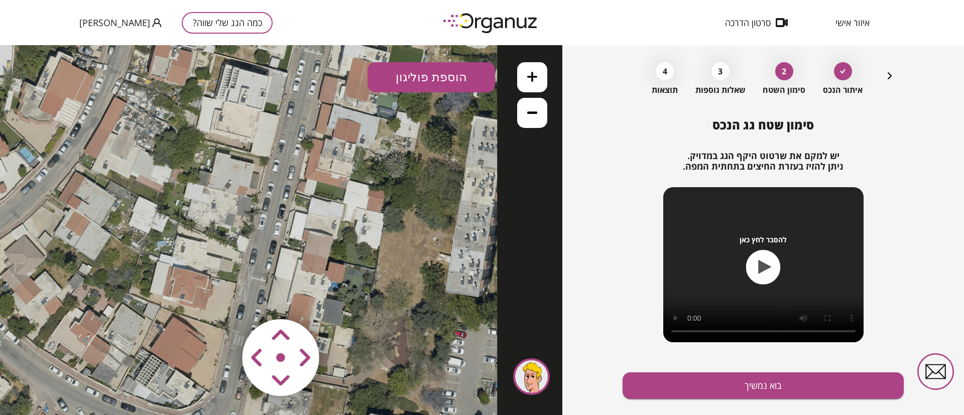
click at [530, 82] on button at bounding box center [532, 77] width 30 height 30
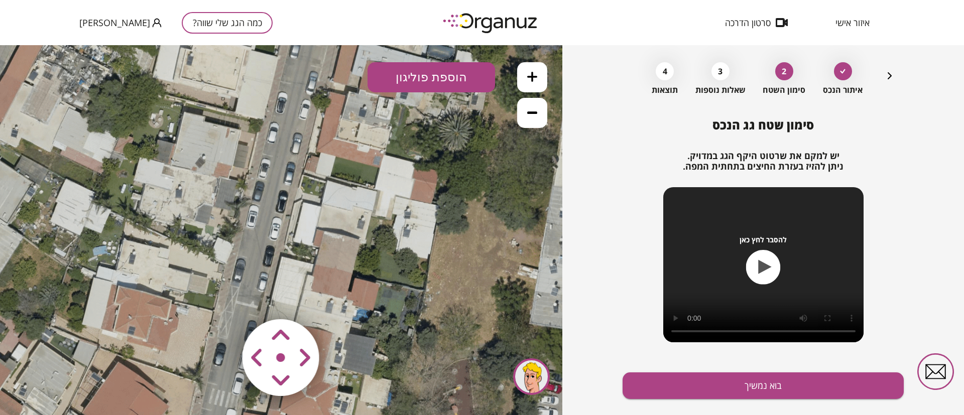
click at [529, 84] on button at bounding box center [532, 77] width 30 height 30
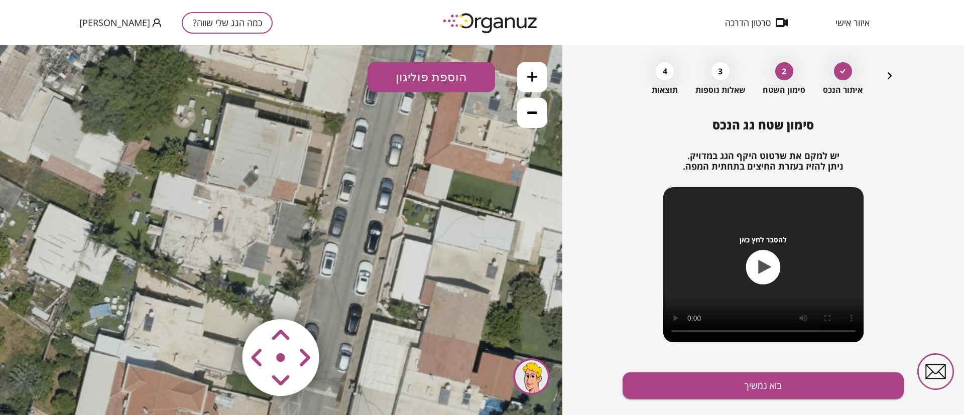
drag, startPoint x: 303, startPoint y: 201, endPoint x: 394, endPoint y: 251, distance: 103.4
click at [394, 251] on icon at bounding box center [117, 217] width 1491 height 1491
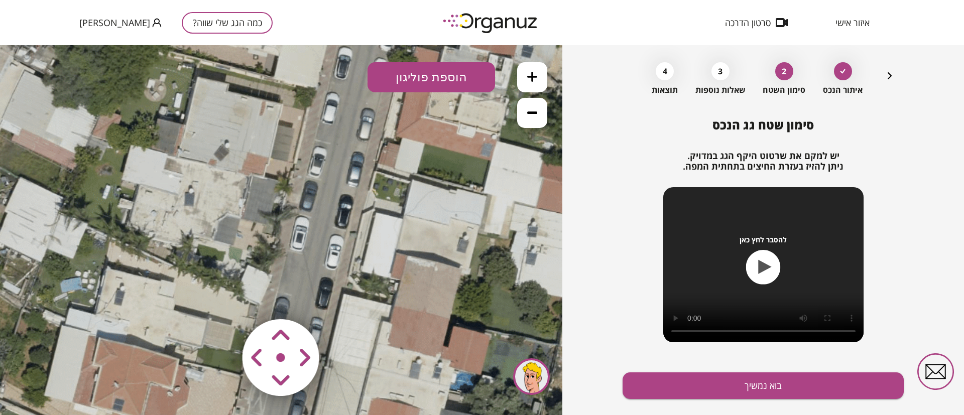
drag, startPoint x: 385, startPoint y: 180, endPoint x: 354, endPoint y: 183, distance: 30.7
click at [356, 151] on icon at bounding box center [88, 191] width 1491 height 1491
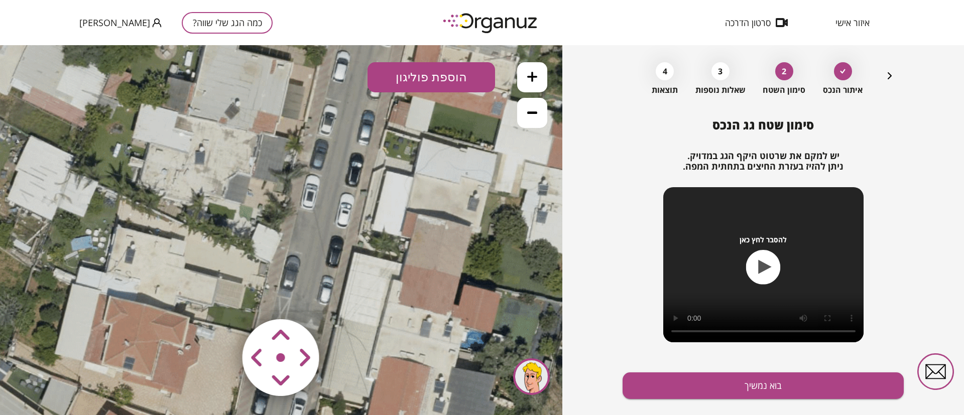
drag, startPoint x: 335, startPoint y: 249, endPoint x: 345, endPoint y: 211, distance: 39.5
click at [345, 211] on icon at bounding box center [98, 150] width 1491 height 1491
click at [346, 211] on icon at bounding box center [98, 150] width 1491 height 1491
drag, startPoint x: 246, startPoint y: 230, endPoint x: 278, endPoint y: 252, distance: 38.6
click at [278, 252] on icon at bounding box center [98, 150] width 1491 height 1491
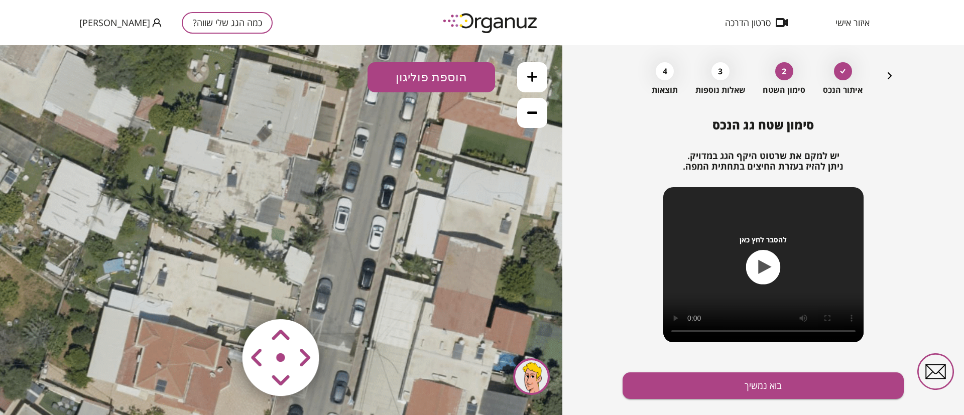
click at [533, 73] on icon at bounding box center [532, 77] width 10 height 10
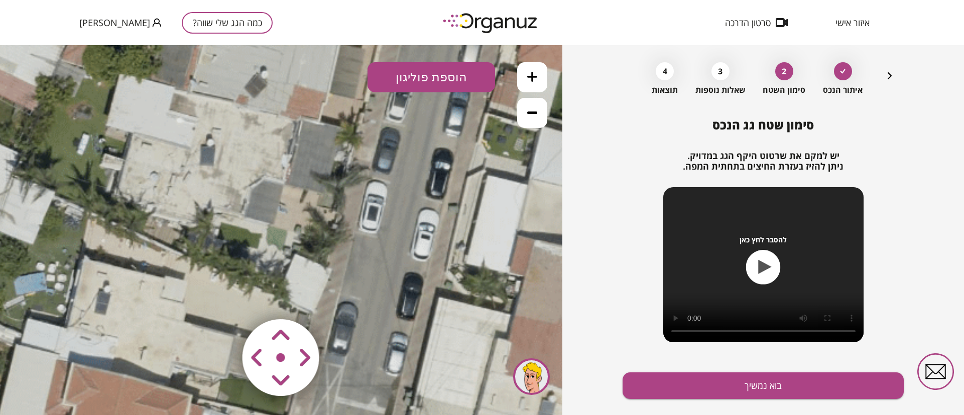
click at [530, 75] on icon at bounding box center [532, 77] width 10 height 10
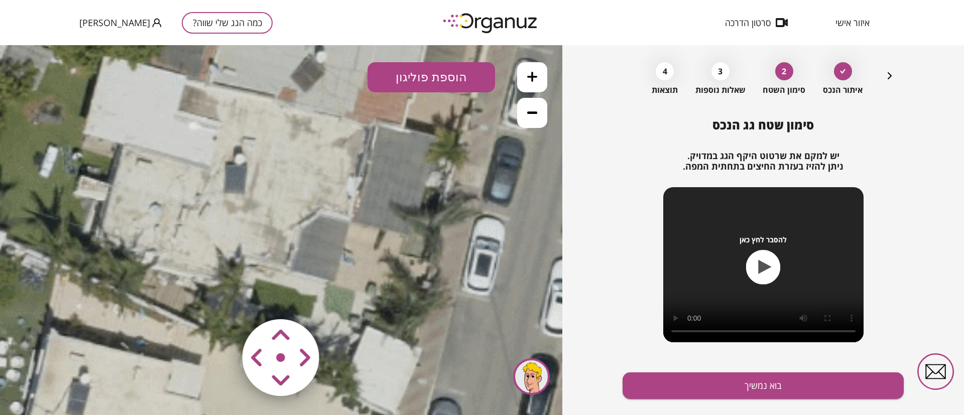
drag, startPoint x: 379, startPoint y: 239, endPoint x: 418, endPoint y: 269, distance: 49.0
click at [418, 269] on icon at bounding box center [8, 161] width 3355 height 3355
click at [420, 78] on button "הוספת פוליגון" at bounding box center [432, 77] width 128 height 30
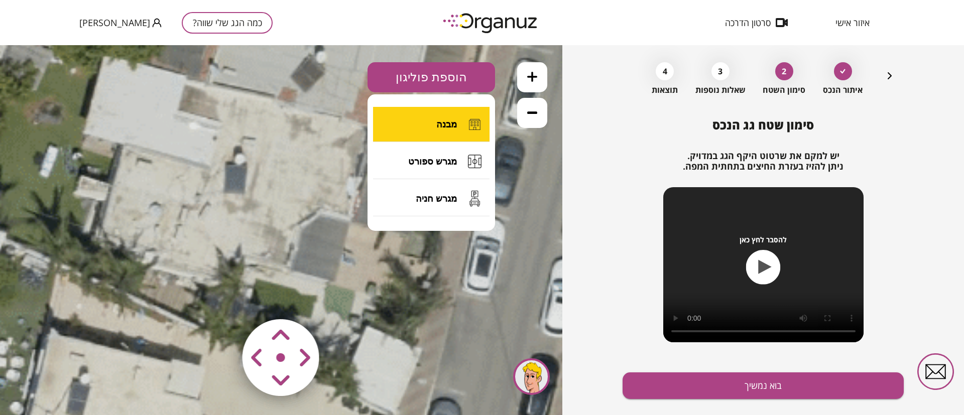
click at [447, 122] on span "מבנה" at bounding box center [446, 124] width 21 height 11
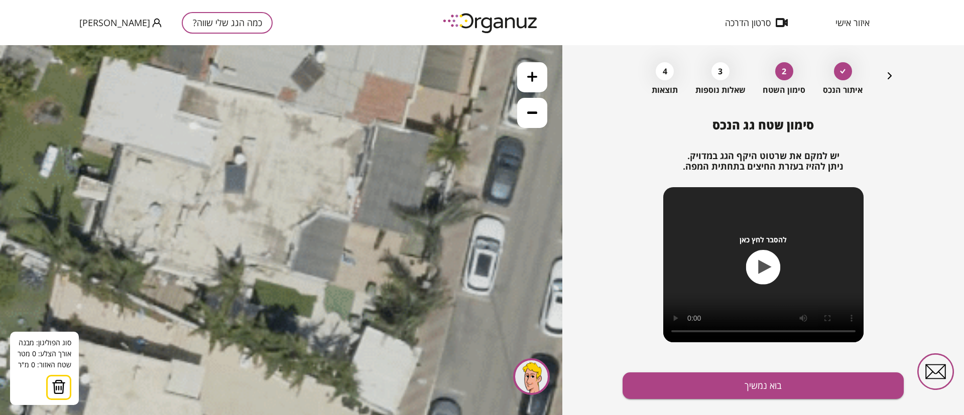
click at [372, 126] on icon at bounding box center [8, 161] width 3355 height 3355
click at [353, 219] on icon at bounding box center [8, 161] width 3355 height 3355
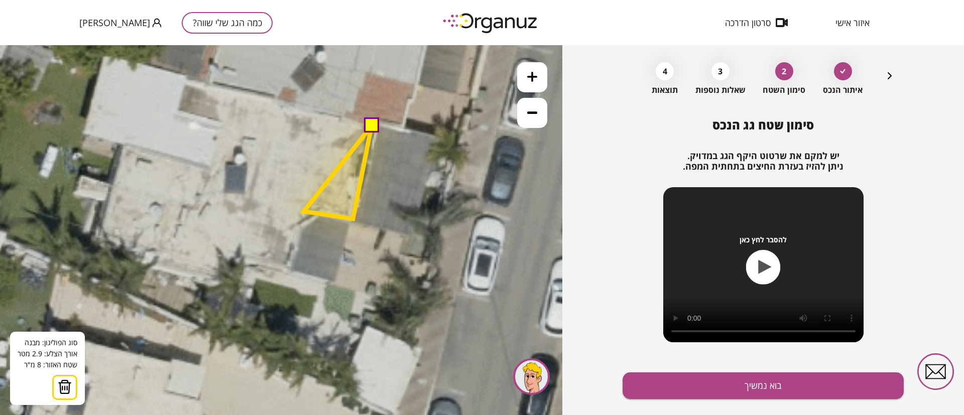
click at [304, 211] on polygon at bounding box center [338, 172] width 68 height 93
click at [288, 271] on icon at bounding box center [8, 161] width 3355 height 3355
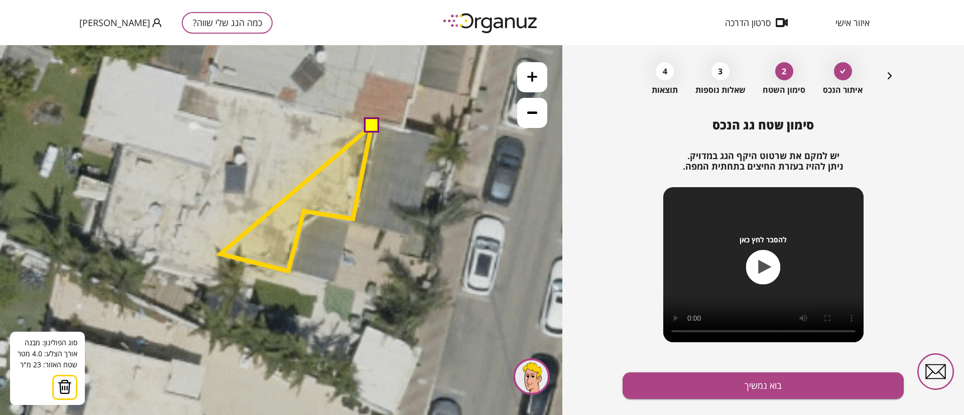
click at [220, 254] on polygon at bounding box center [295, 198] width 151 height 145
drag, startPoint x: 215, startPoint y: 277, endPoint x: 210, endPoint y: 275, distance: 5.2
click at [215, 277] on polygon at bounding box center [293, 201] width 157 height 151
click at [212, 282] on polygon at bounding box center [291, 204] width 159 height 156
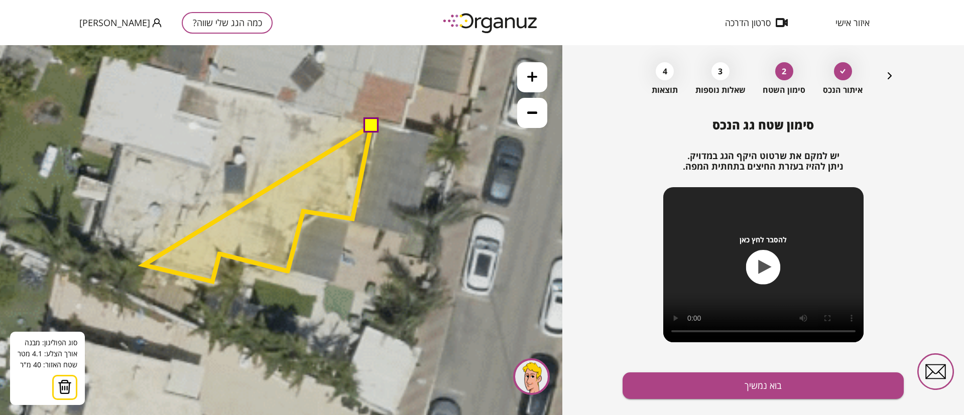
click at [144, 266] on polygon at bounding box center [257, 204] width 227 height 156
click at [145, 268] on polygon at bounding box center [258, 205] width 226 height 156
click at [147, 256] on polygon at bounding box center [258, 205] width 226 height 156
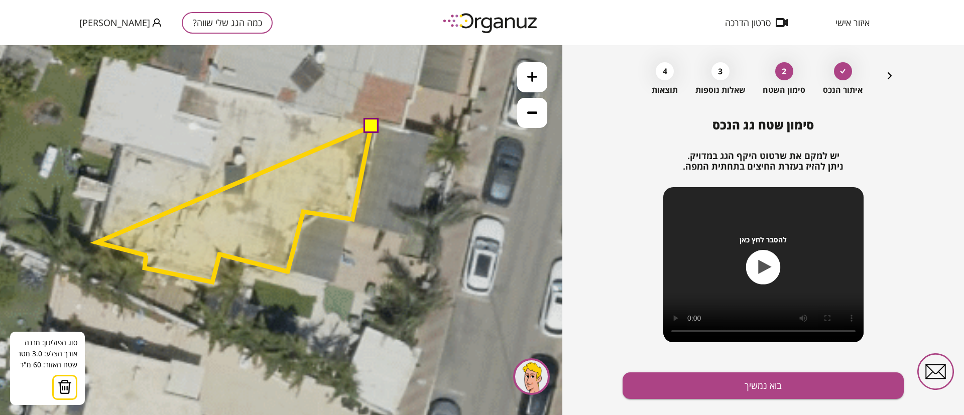
click at [97, 243] on polygon at bounding box center [234, 205] width 274 height 156
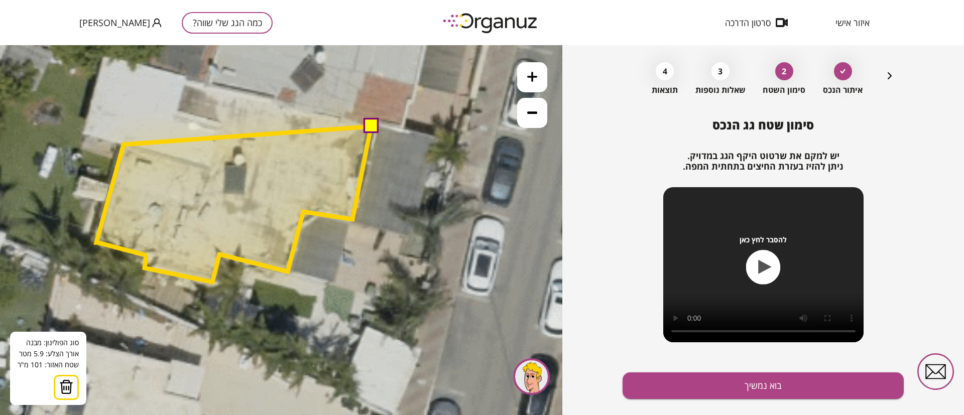
click at [124, 145] on polygon at bounding box center [233, 205] width 275 height 156
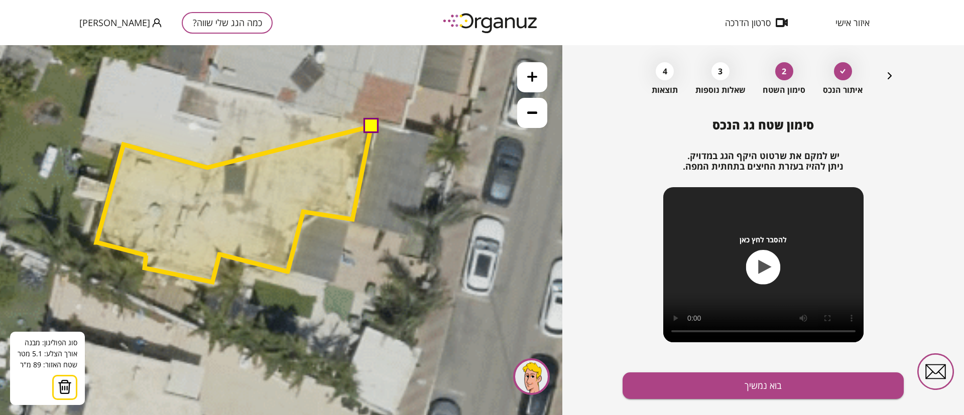
click at [207, 168] on polygon at bounding box center [233, 205] width 275 height 156
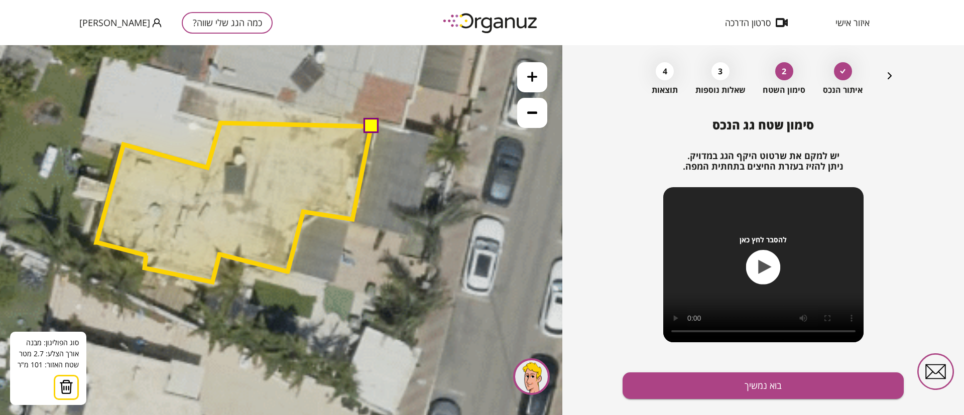
click at [220, 123] on polygon at bounding box center [233, 202] width 275 height 159
click at [180, 111] on polygon at bounding box center [233, 196] width 275 height 171
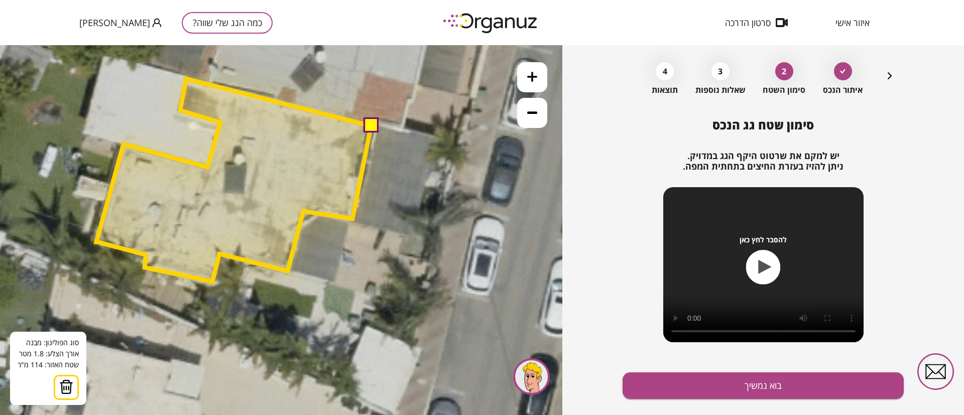
click at [186, 79] on polygon at bounding box center [233, 180] width 275 height 203
click at [187, 79] on polygon at bounding box center [233, 180] width 275 height 202
click at [366, 125] on button at bounding box center [370, 124] width 15 height 15
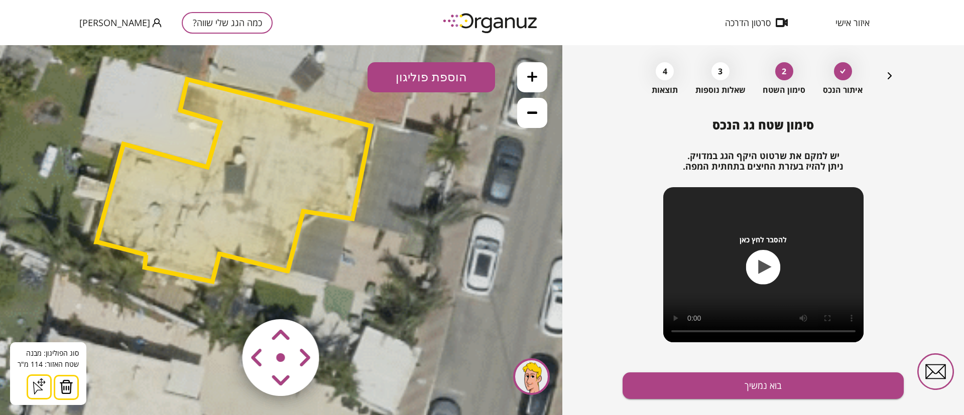
click at [319, 179] on polygon at bounding box center [233, 180] width 275 height 202
drag, startPoint x: 432, startPoint y: 74, endPoint x: 433, endPoint y: 84, distance: 9.6
click at [431, 74] on button "הוספת פוליגון" at bounding box center [432, 77] width 128 height 30
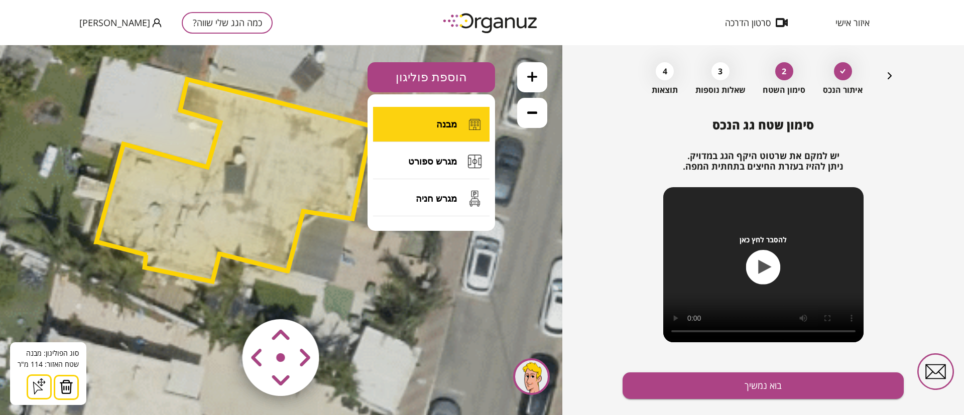
click at [438, 127] on span "מבנה" at bounding box center [446, 124] width 21 height 11
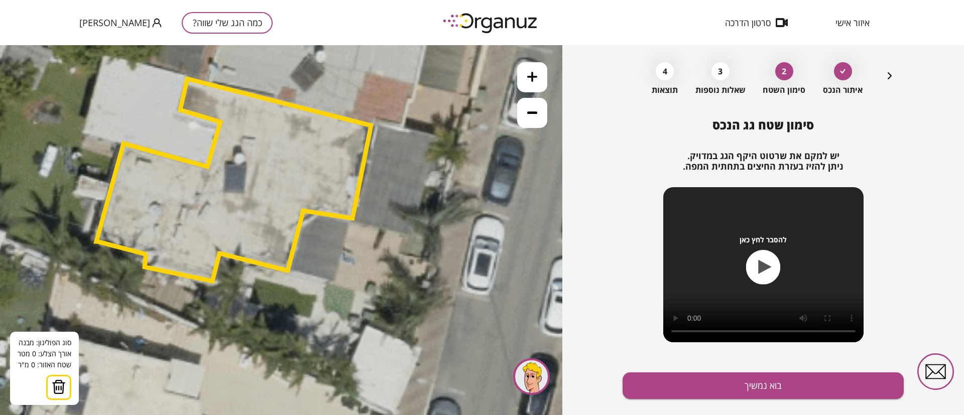
click at [188, 79] on polygon at bounding box center [233, 180] width 275 height 202
click at [104, 55] on polygon at bounding box center [146, 66] width 84 height 22
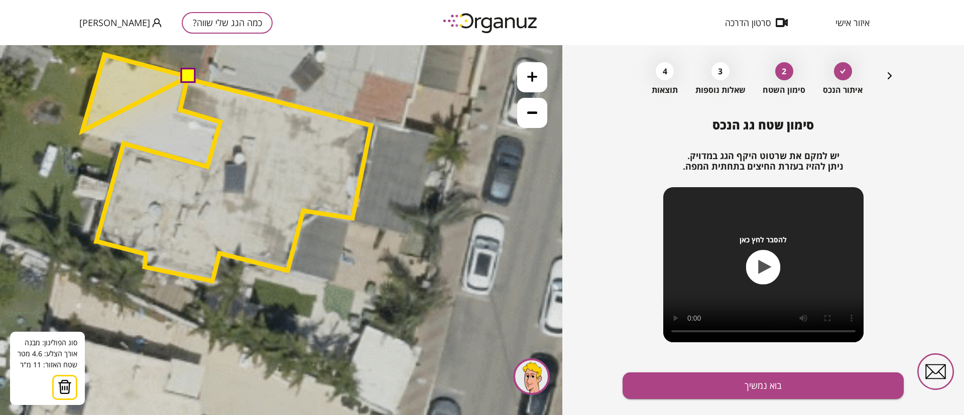
click at [82, 131] on polygon at bounding box center [135, 93] width 106 height 76
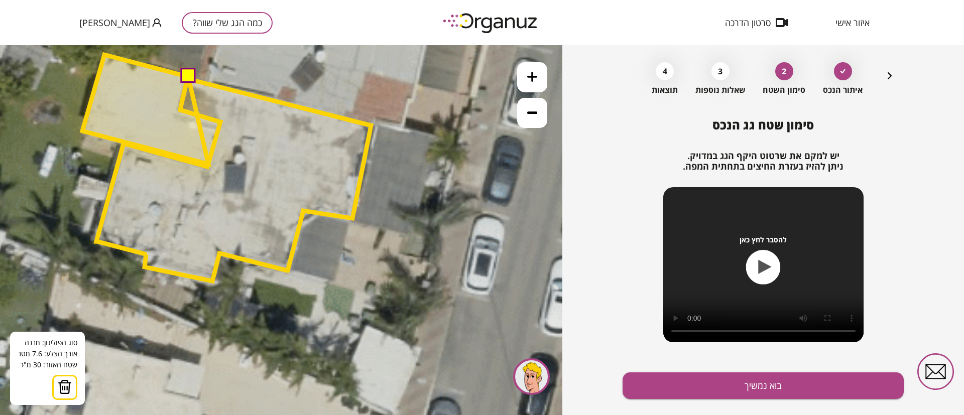
click at [208, 164] on polygon at bounding box center [145, 109] width 126 height 109
click at [220, 123] on polygon at bounding box center [151, 109] width 138 height 109
click at [176, 109] on polygon at bounding box center [151, 109] width 138 height 109
click at [189, 77] on button at bounding box center [187, 75] width 15 height 15
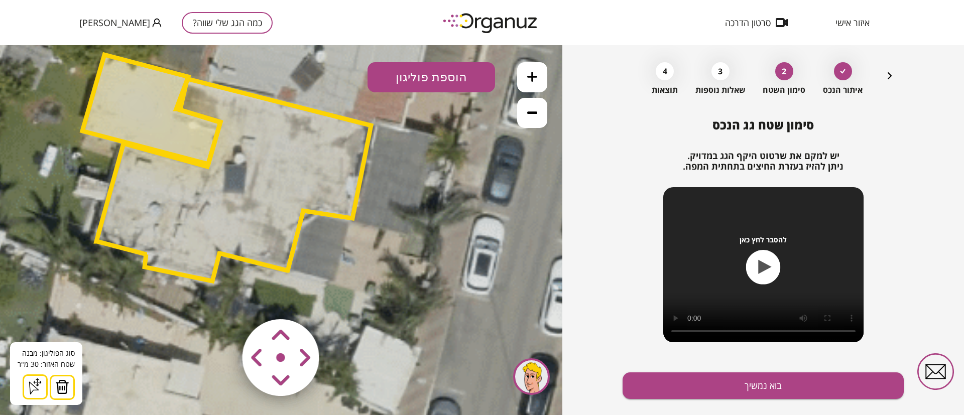
click at [149, 96] on polygon at bounding box center [151, 109] width 138 height 109
click at [271, 162] on polygon at bounding box center [233, 180] width 275 height 202
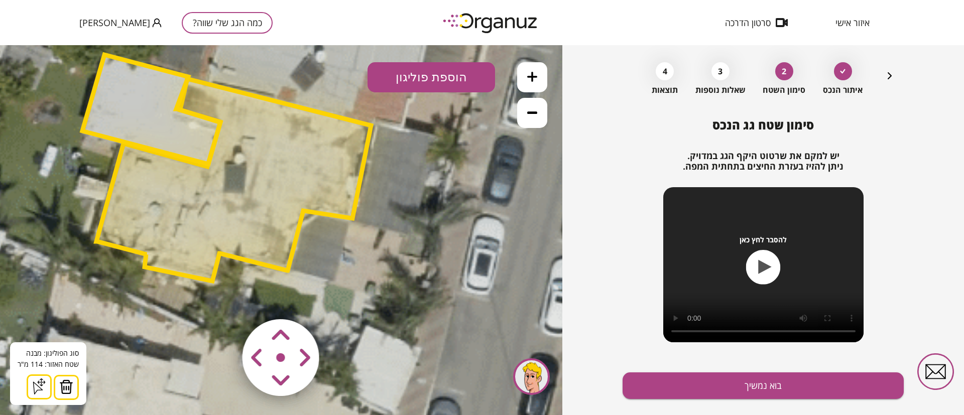
click at [277, 182] on polygon at bounding box center [233, 180] width 275 height 202
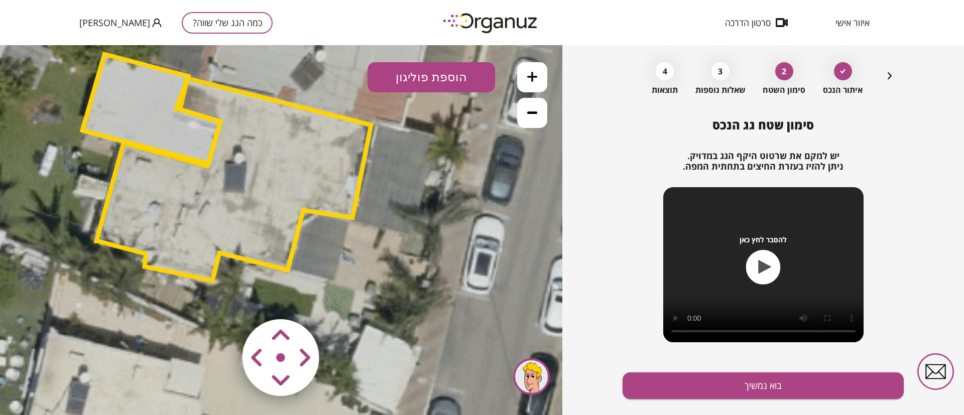
click at [295, 195] on polygon at bounding box center [233, 179] width 275 height 202
drag, startPoint x: 161, startPoint y: 133, endPoint x: 161, endPoint y: 141, distance: 8.0
click at [161, 132] on polygon at bounding box center [151, 108] width 138 height 109
click at [169, 121] on polygon at bounding box center [151, 108] width 138 height 109
click at [151, 128] on polygon at bounding box center [152, 108] width 138 height 109
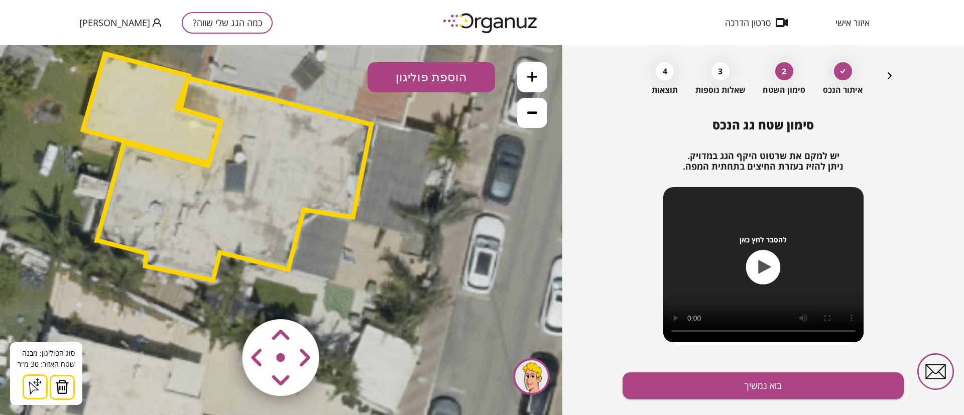
click at [540, 104] on button at bounding box center [532, 113] width 30 height 30
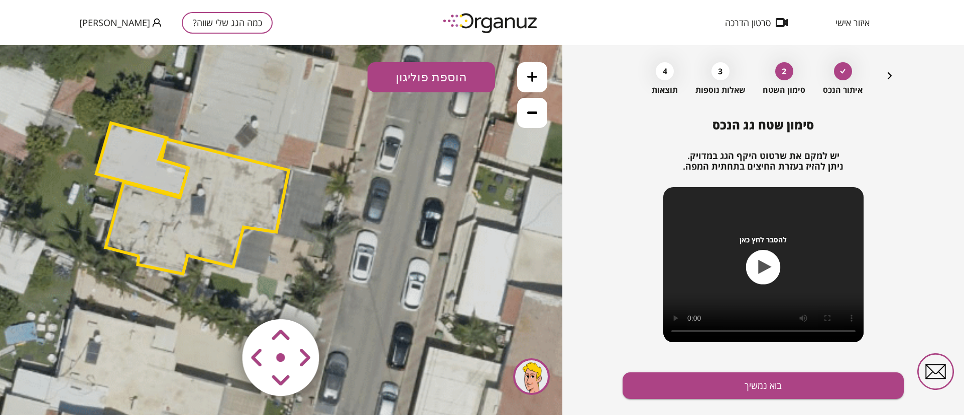
drag, startPoint x: 481, startPoint y: 195, endPoint x: 428, endPoint y: 206, distance: 53.8
click at [428, 206] on icon at bounding box center [46, 194] width 2237 height 2237
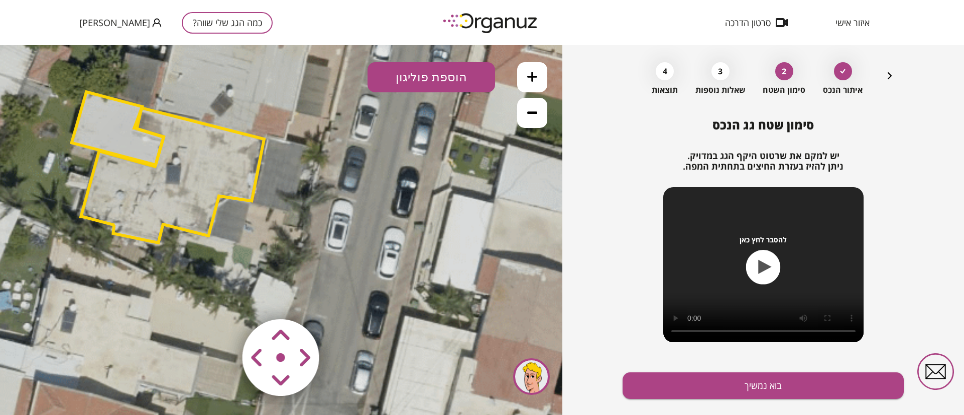
drag, startPoint x: 422, startPoint y: 204, endPoint x: 397, endPoint y: 173, distance: 40.0
click at [397, 173] on icon at bounding box center [21, 163] width 2237 height 2237
drag, startPoint x: 418, startPoint y: 82, endPoint x: 413, endPoint y: 100, distance: 18.8
click at [418, 82] on button "הוספת פוליגון" at bounding box center [432, 77] width 128 height 30
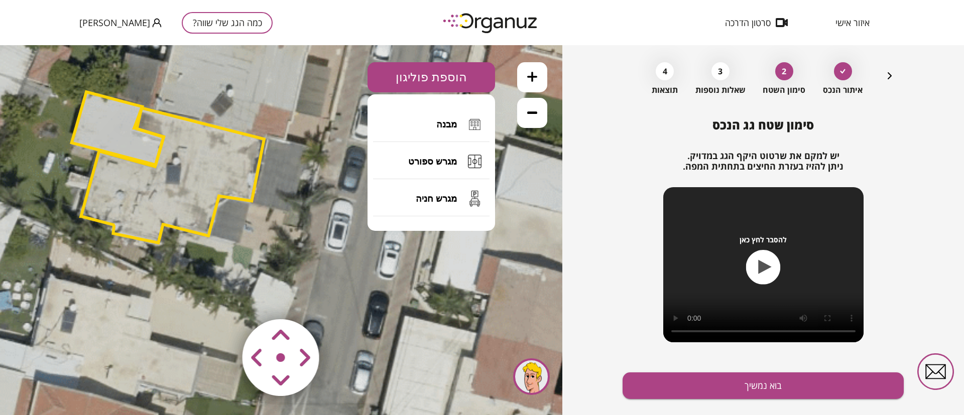
click at [430, 123] on button "מבנה" at bounding box center [431, 124] width 116 height 35
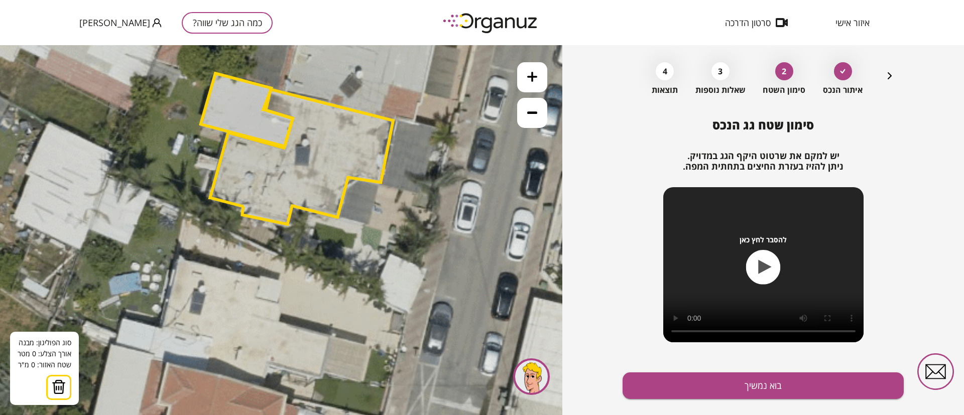
drag, startPoint x: 274, startPoint y: 176, endPoint x: 403, endPoint y: 158, distance: 130.3
click at [403, 158] on icon at bounding box center [150, 144] width 2237 height 2237
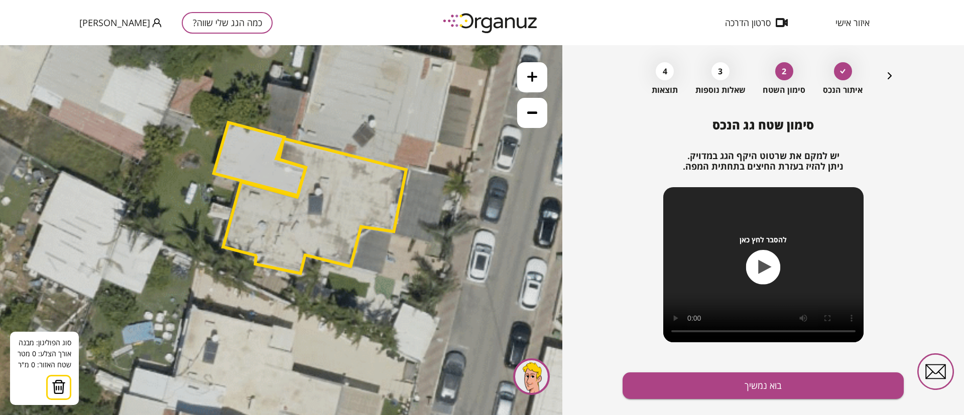
drag, startPoint x: 403, startPoint y: 153, endPoint x: 411, endPoint y: 201, distance: 48.3
click at [413, 201] on icon at bounding box center [164, 193] width 2237 height 2237
